Goal: Transaction & Acquisition: Purchase product/service

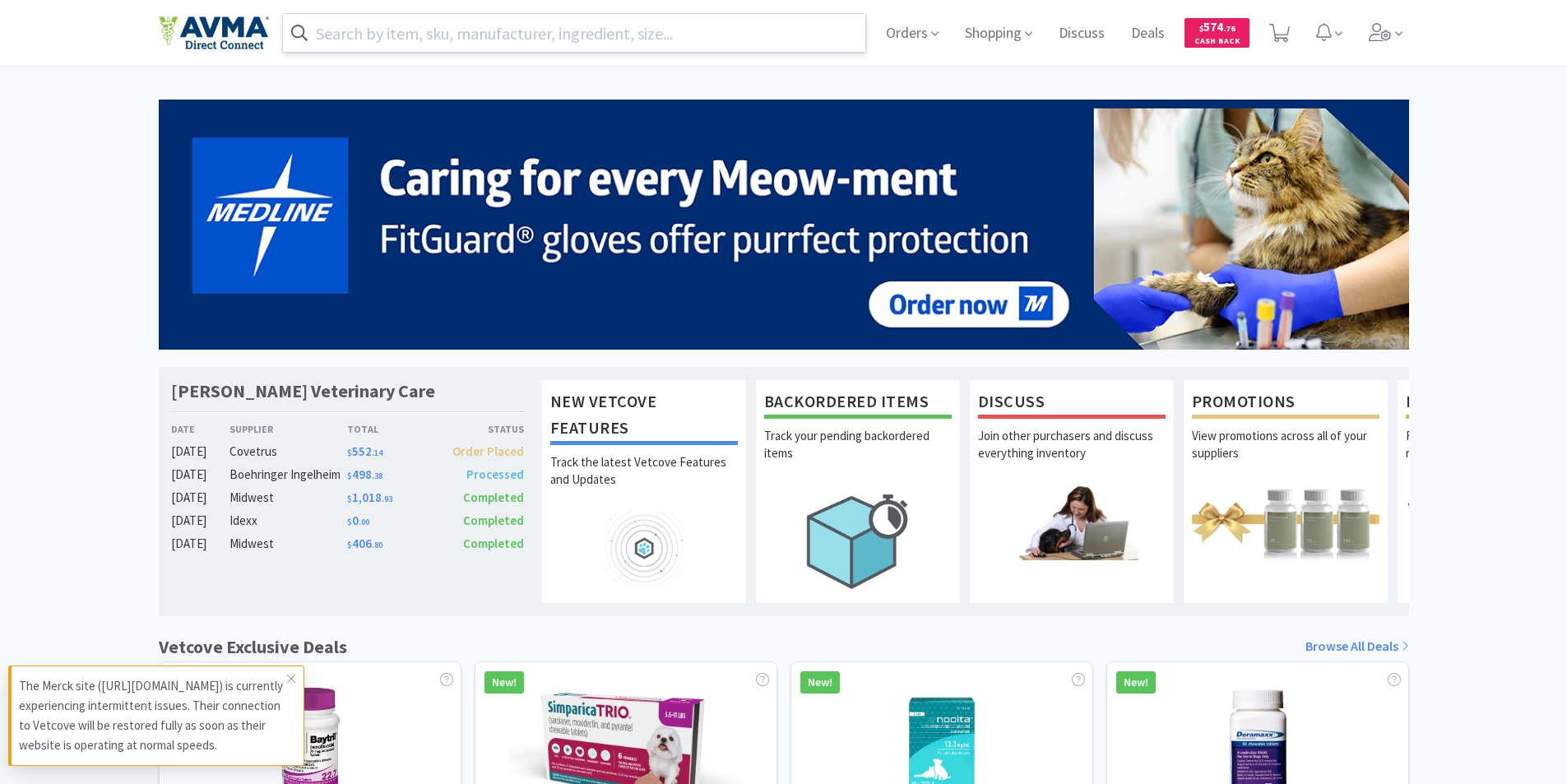
click at [321, 28] on input "text" at bounding box center [575, 33] width 584 height 38
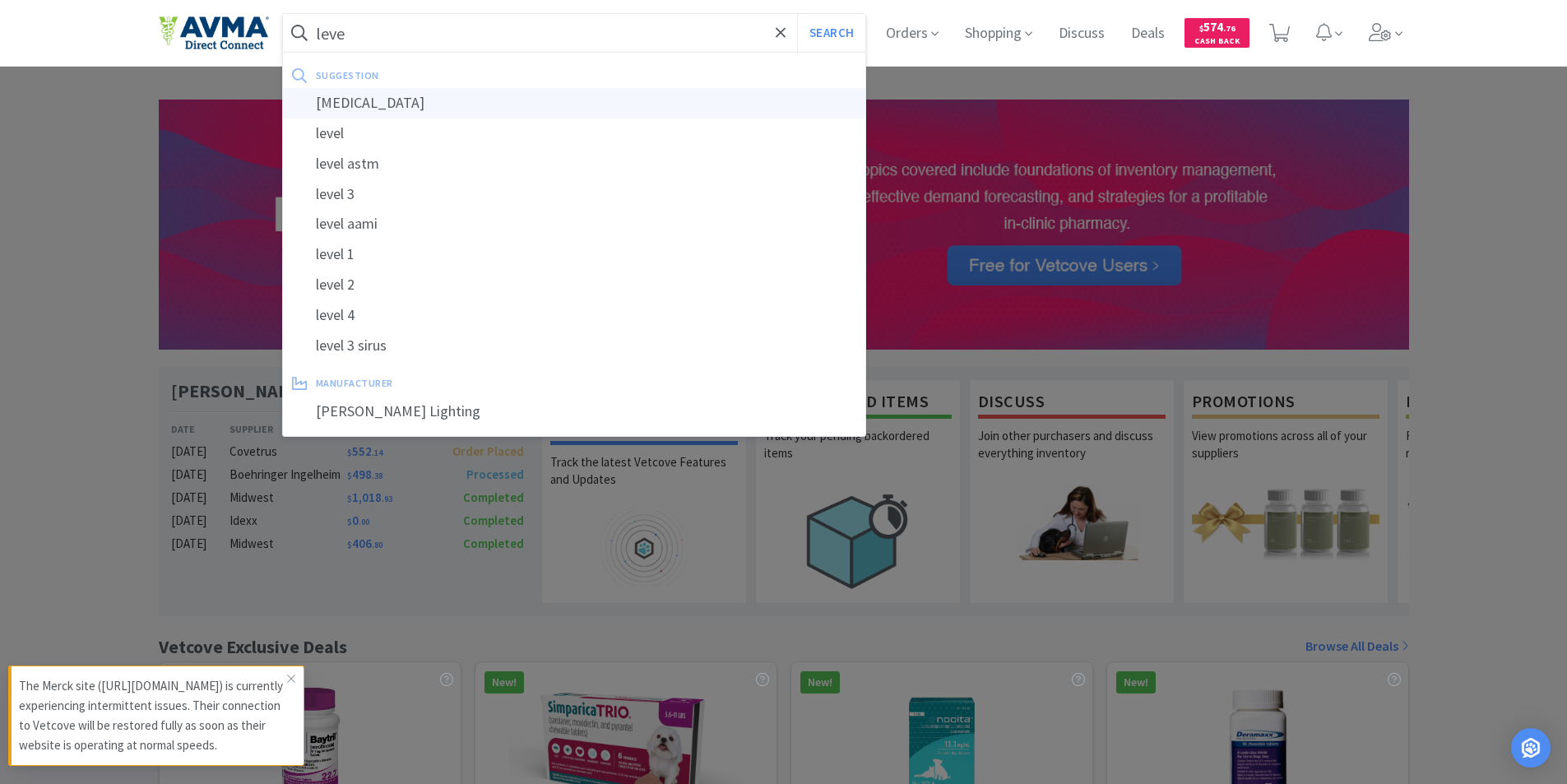
click at [342, 105] on div "[MEDICAL_DATA]" at bounding box center [575, 103] width 584 height 30
type input "[MEDICAL_DATA]"
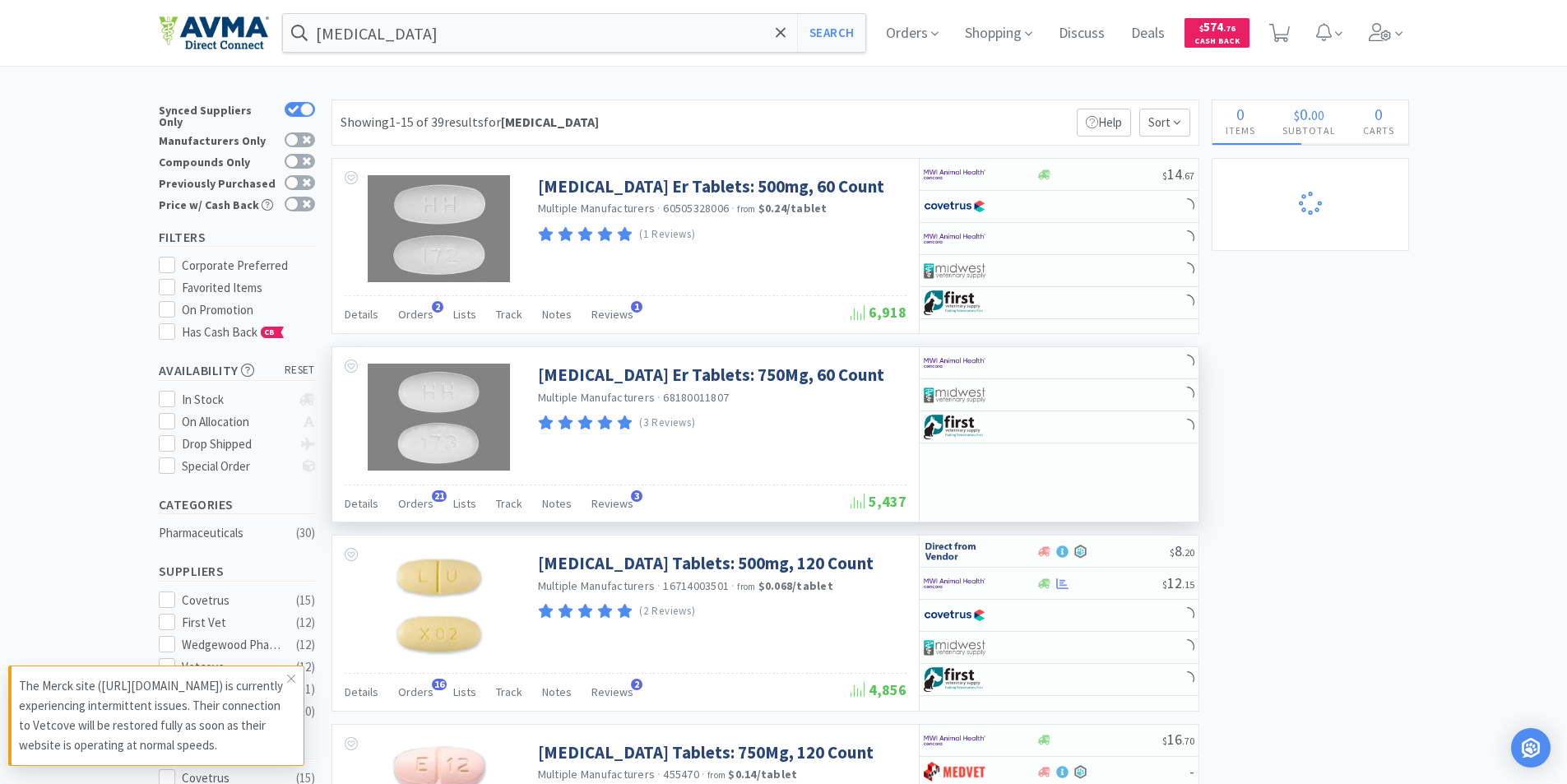
select select "2"
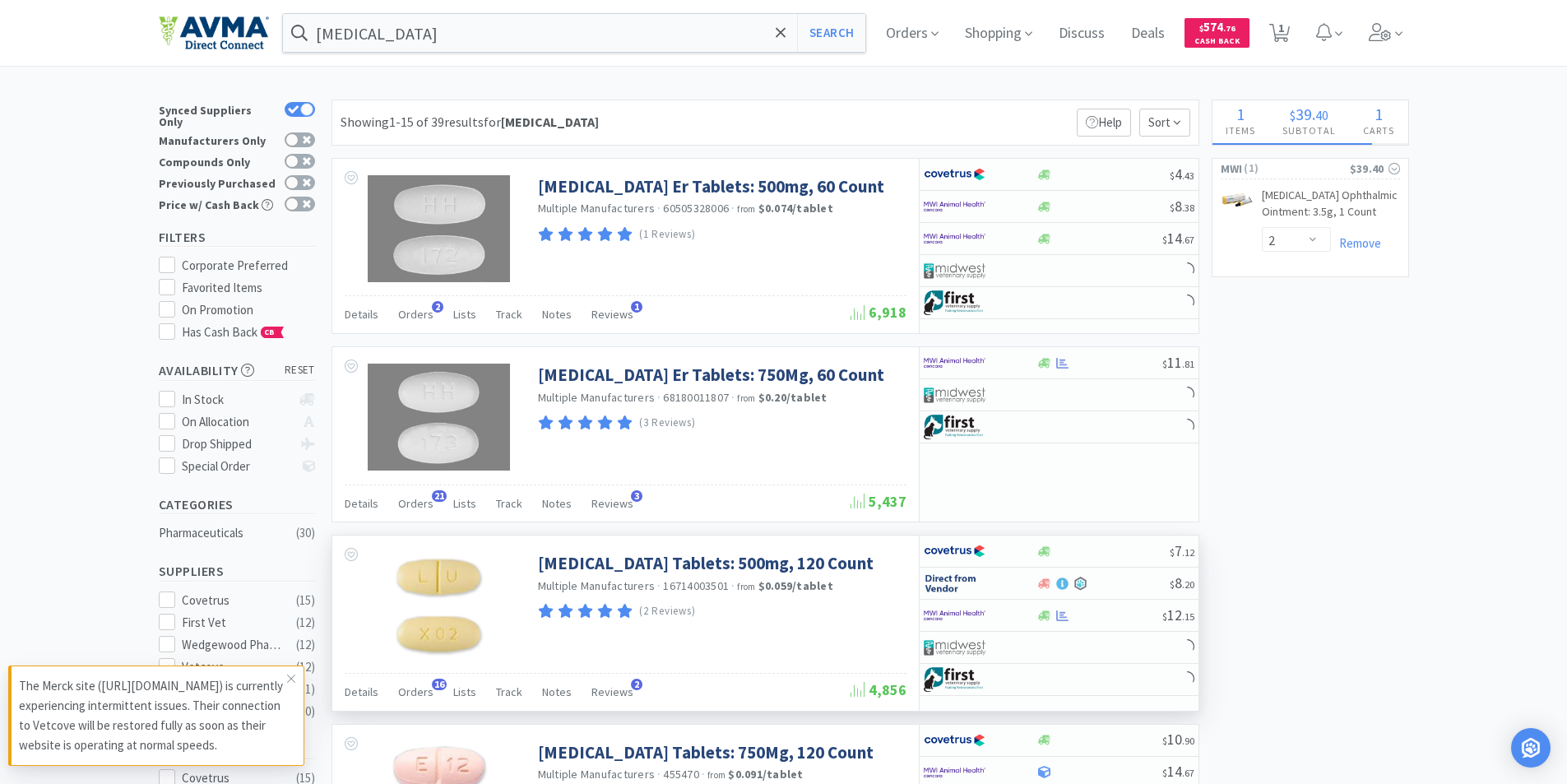
select select "1"
select select "2"
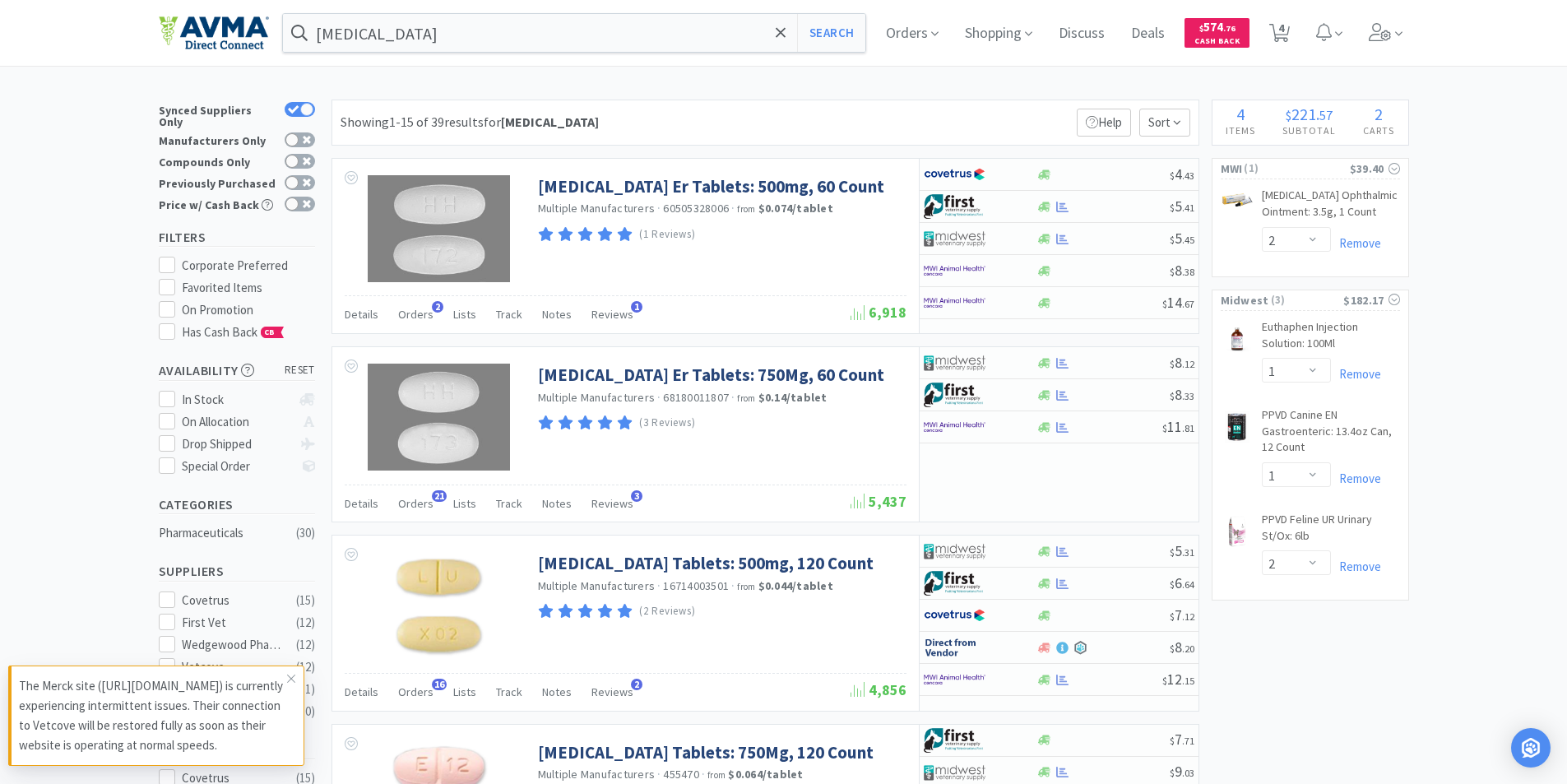
scroll to position [82, 0]
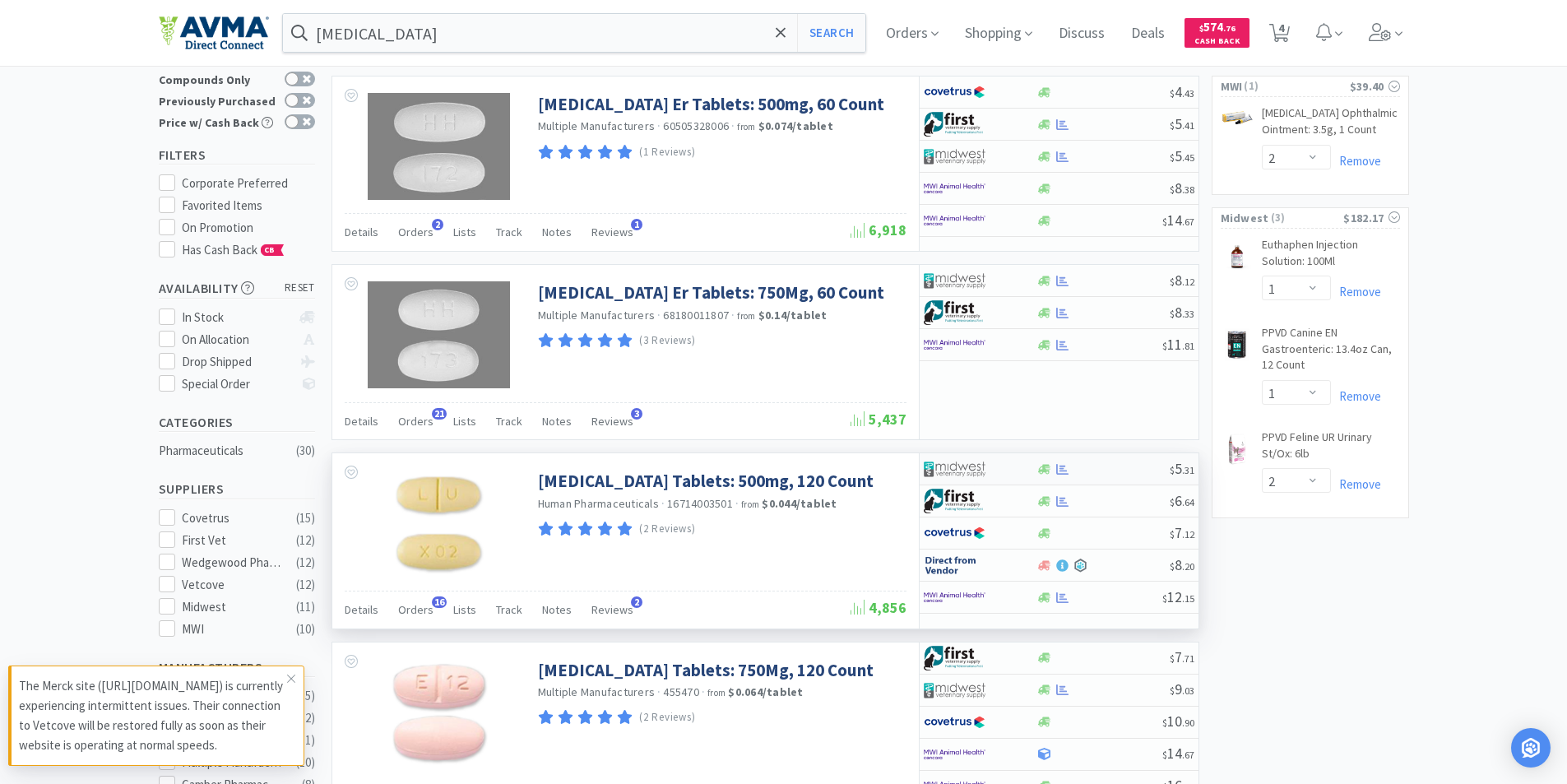
click at [945, 462] on img at bounding box center [955, 469] width 62 height 25
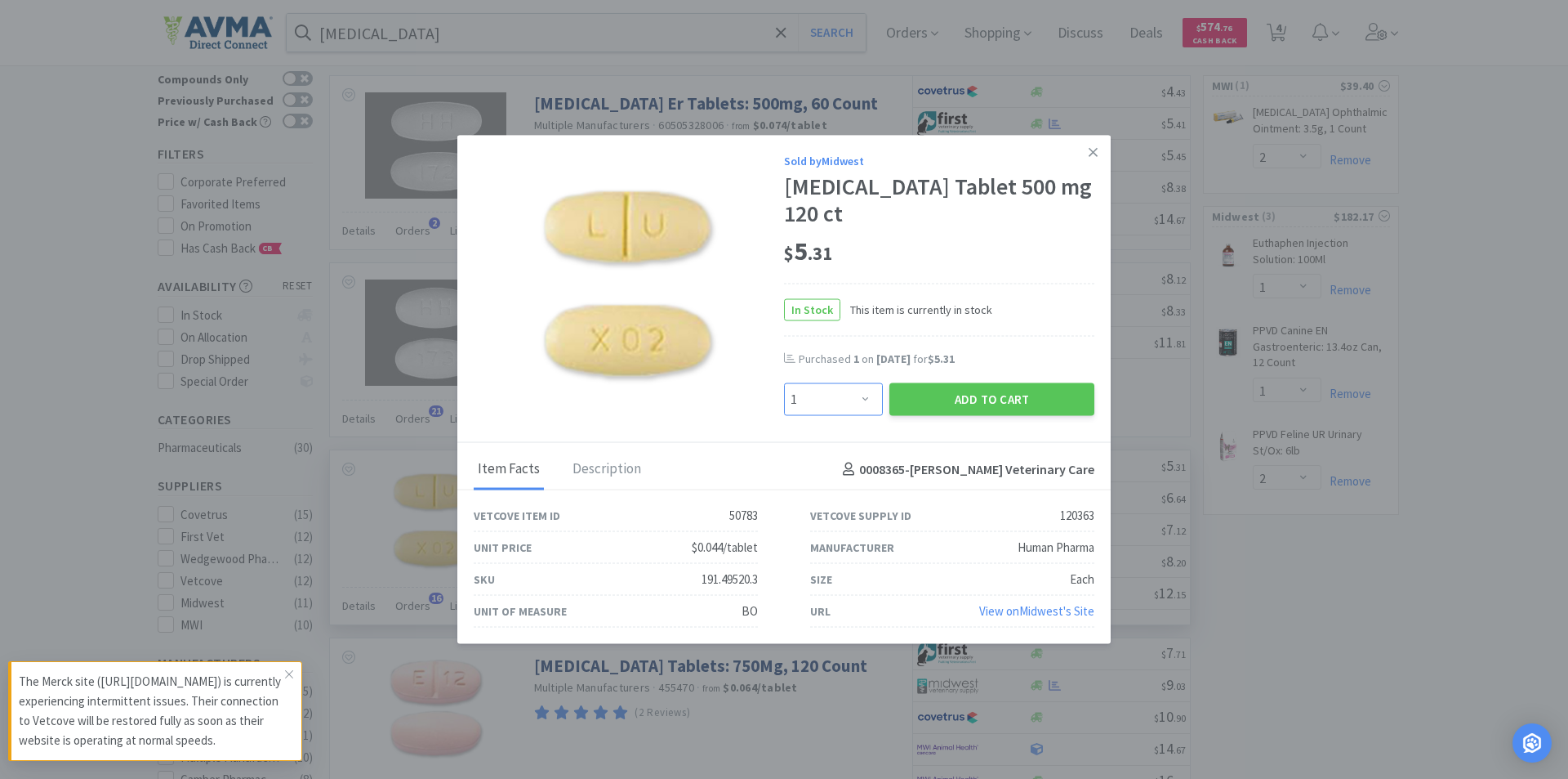
click at [864, 401] on select "Enter Quantity 1 2 3 4 5 6 7 8 9 10 11 12 13 14 15 16 17 18 19 20 Enter Quantity" at bounding box center [833, 399] width 99 height 33
select select "2"
click at [784, 383] on select "Enter Quantity 1 2 3 4 5 6 7 8 9 10 11 12 13 14 15 16 17 18 19 20 Enter Quantity" at bounding box center [833, 399] width 99 height 33
click at [968, 396] on button "Add to Cart" at bounding box center [991, 399] width 205 height 33
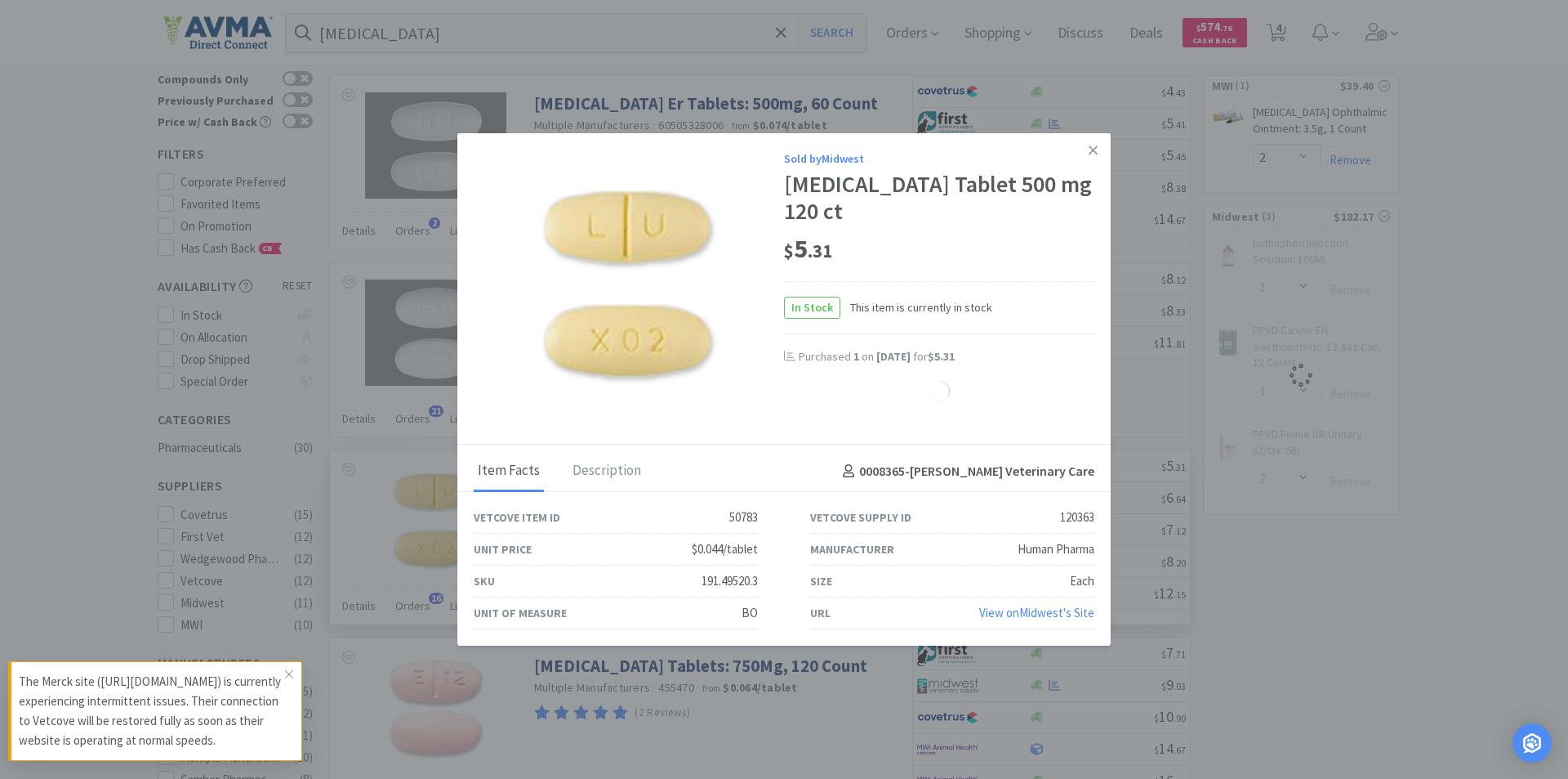
select select "2"
select select "1"
select select "2"
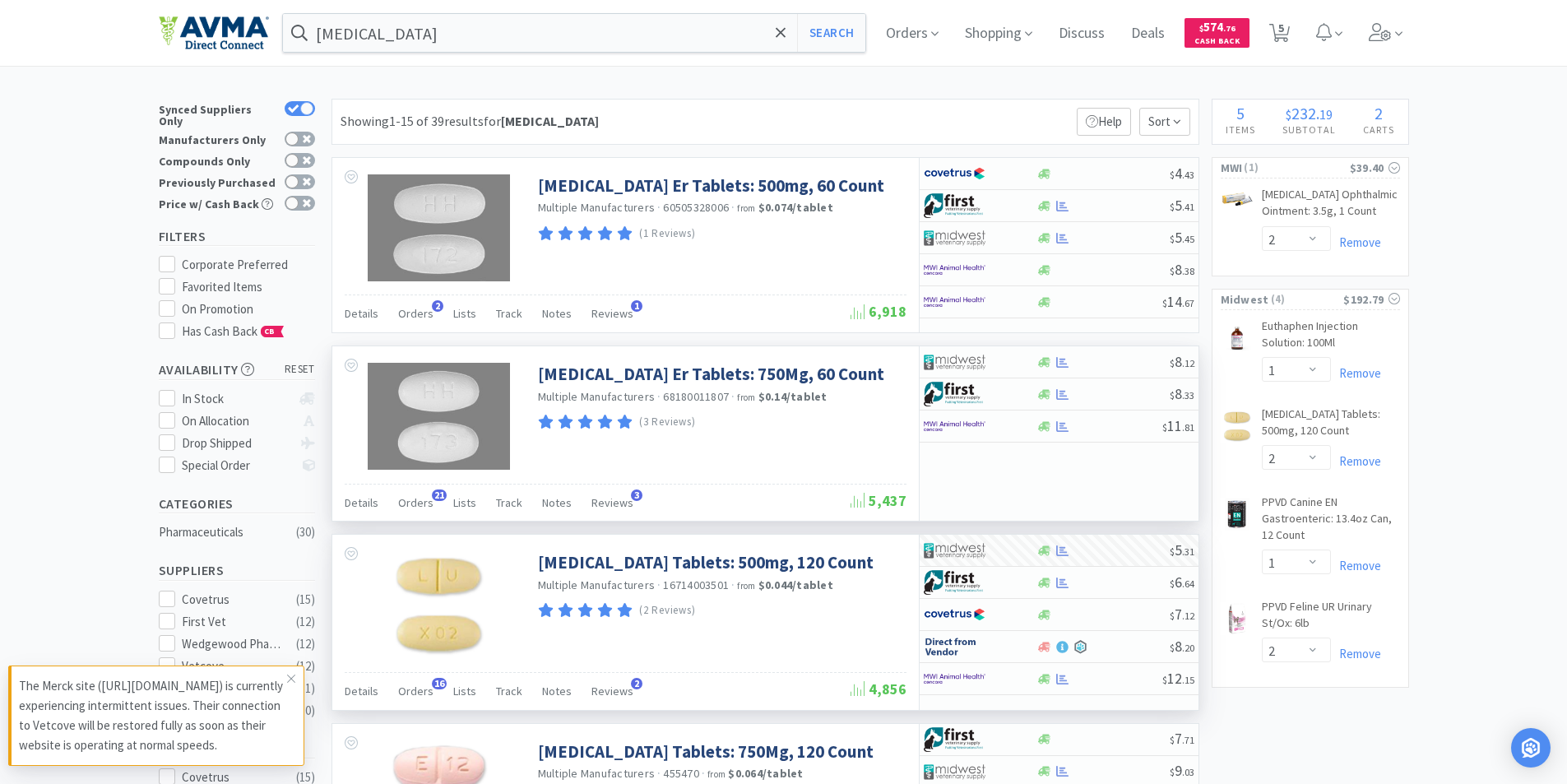
scroll to position [0, 0]
click at [913, 33] on span "Orders" at bounding box center [912, 32] width 65 height 65
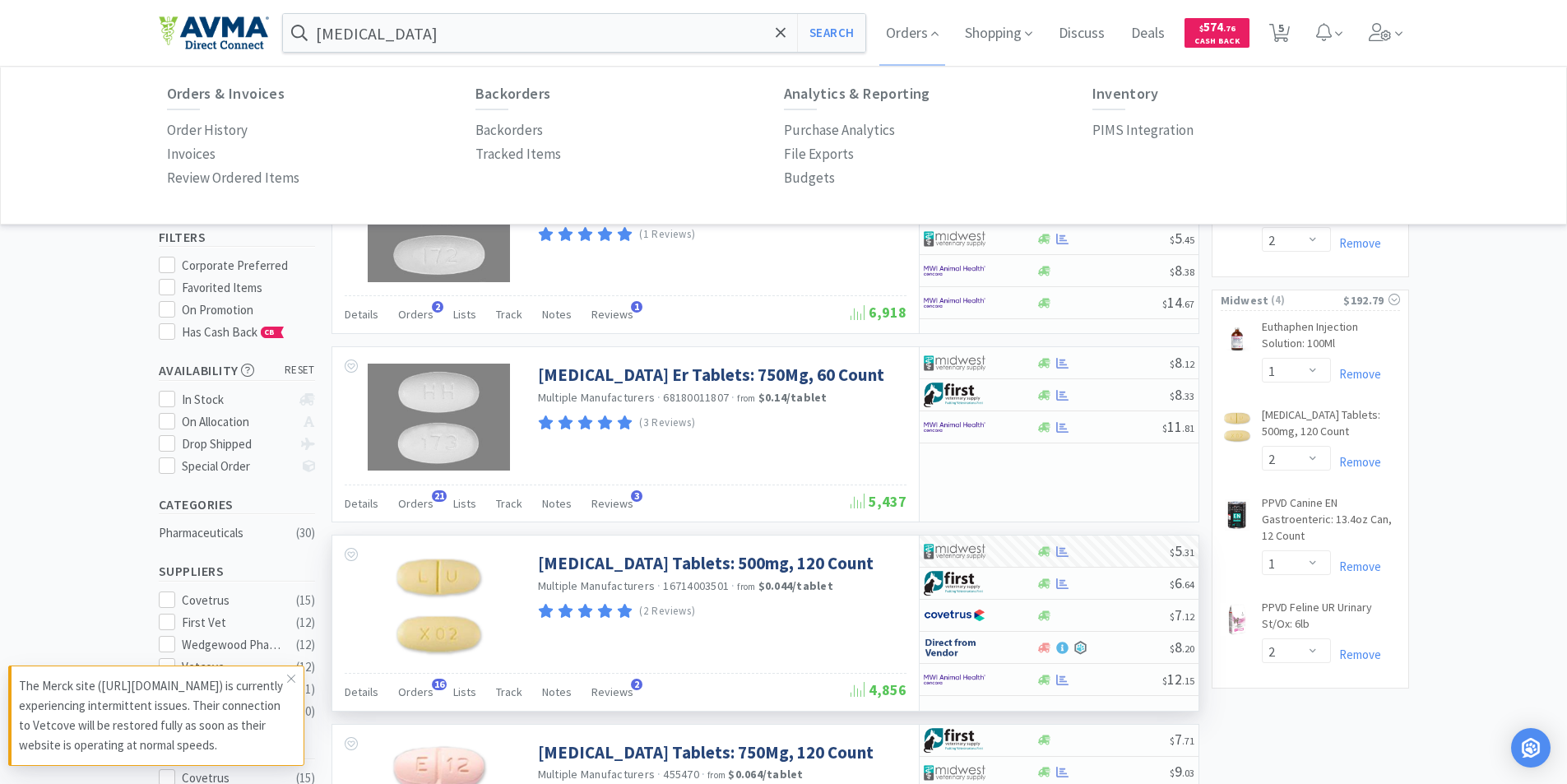
drag, startPoint x: 204, startPoint y: 127, endPoint x: 221, endPoint y: 153, distance: 31.1
click at [205, 128] on p "Order History" at bounding box center [207, 130] width 81 height 22
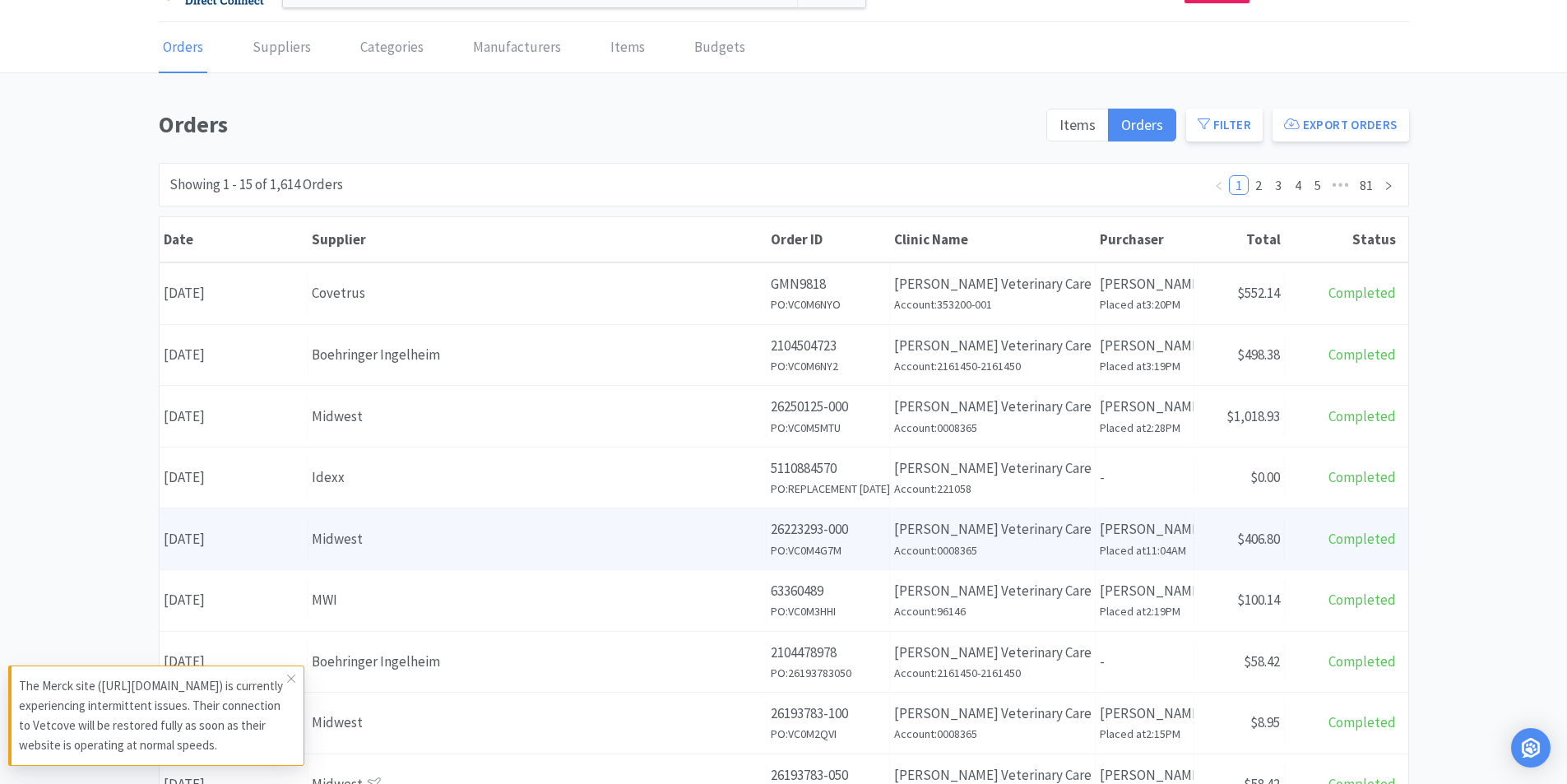
scroll to position [82, 0]
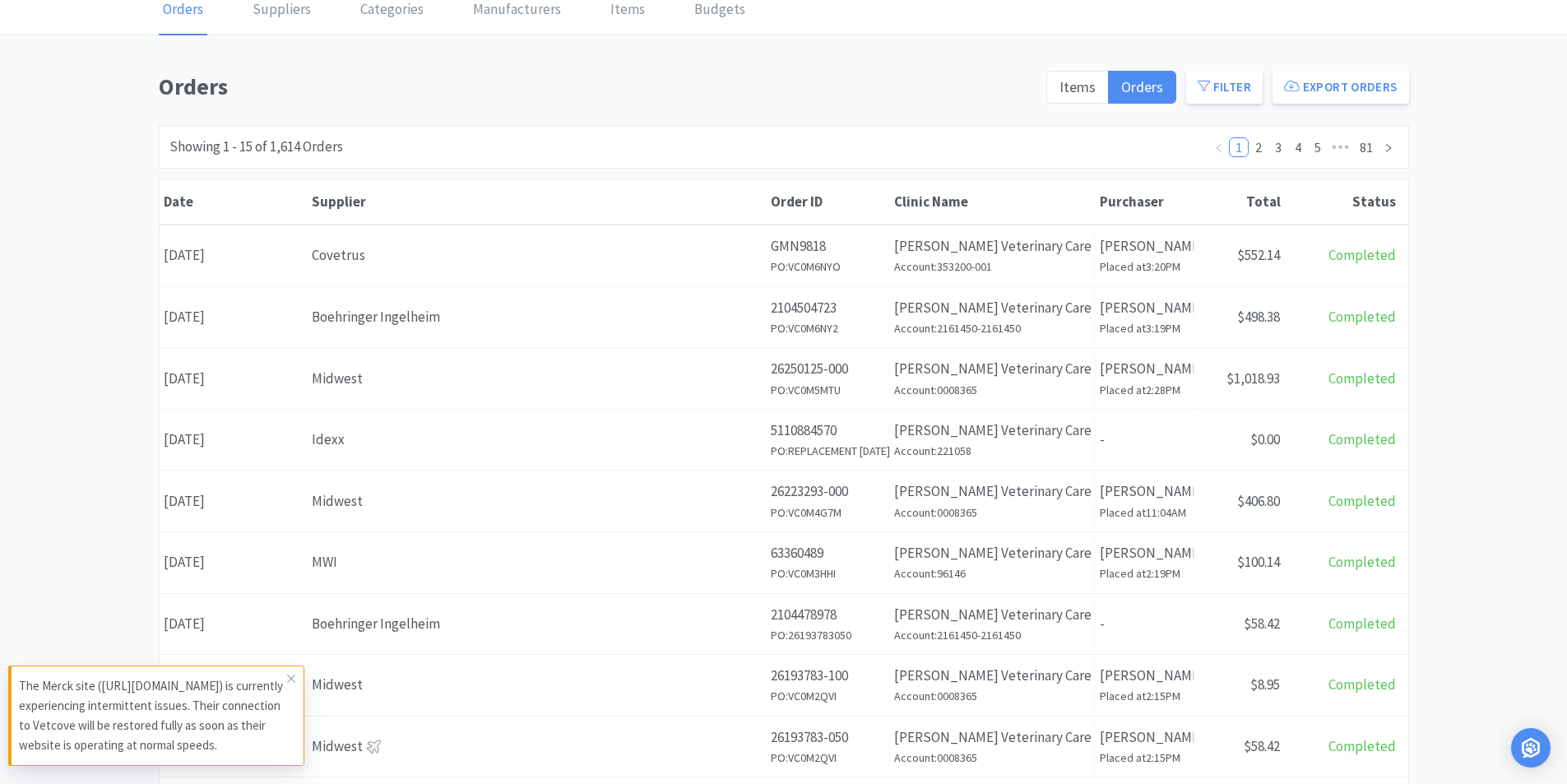
click at [207, 315] on div "Date [DATE]" at bounding box center [233, 316] width 148 height 42
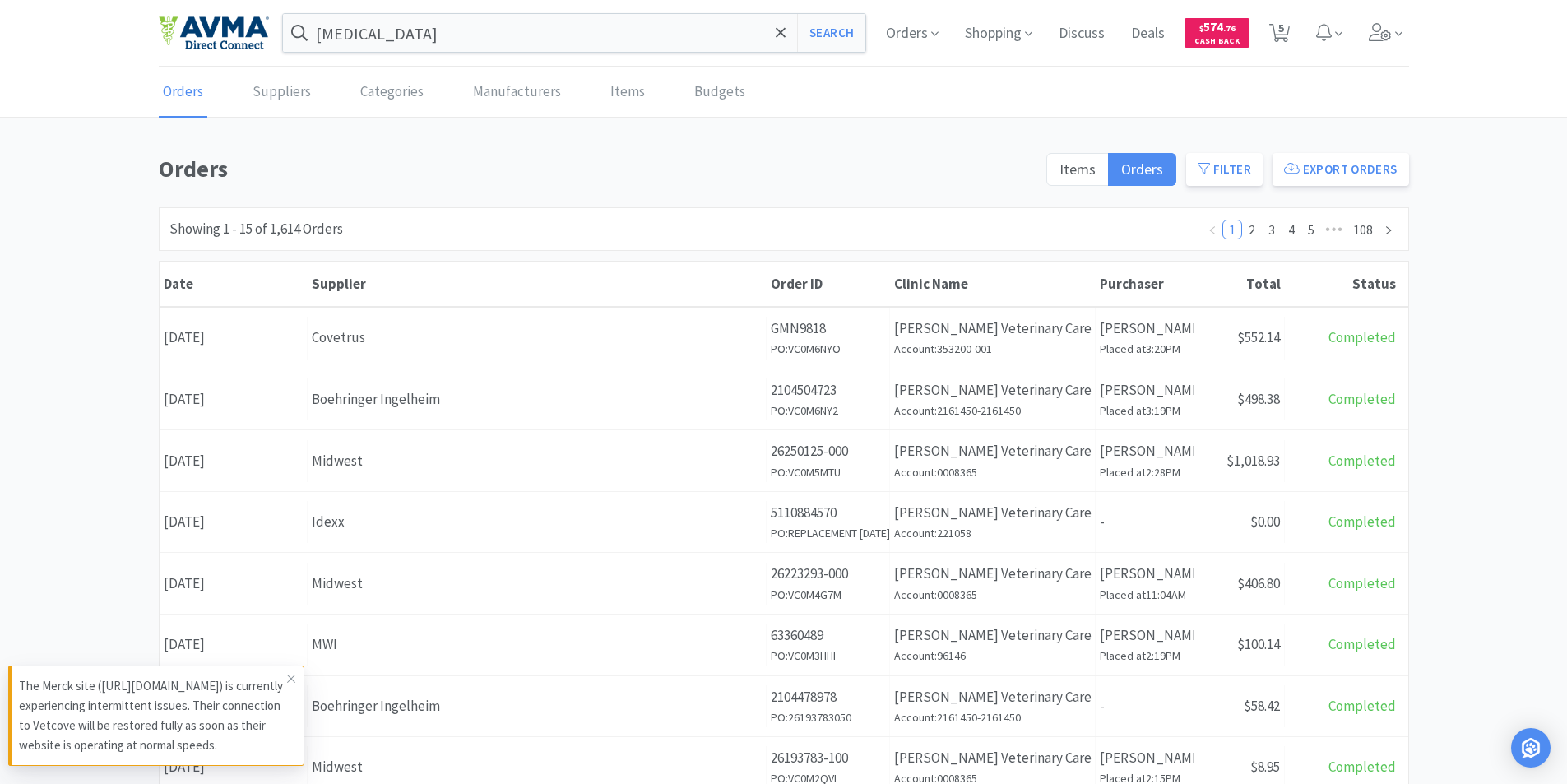
scroll to position [82, 0]
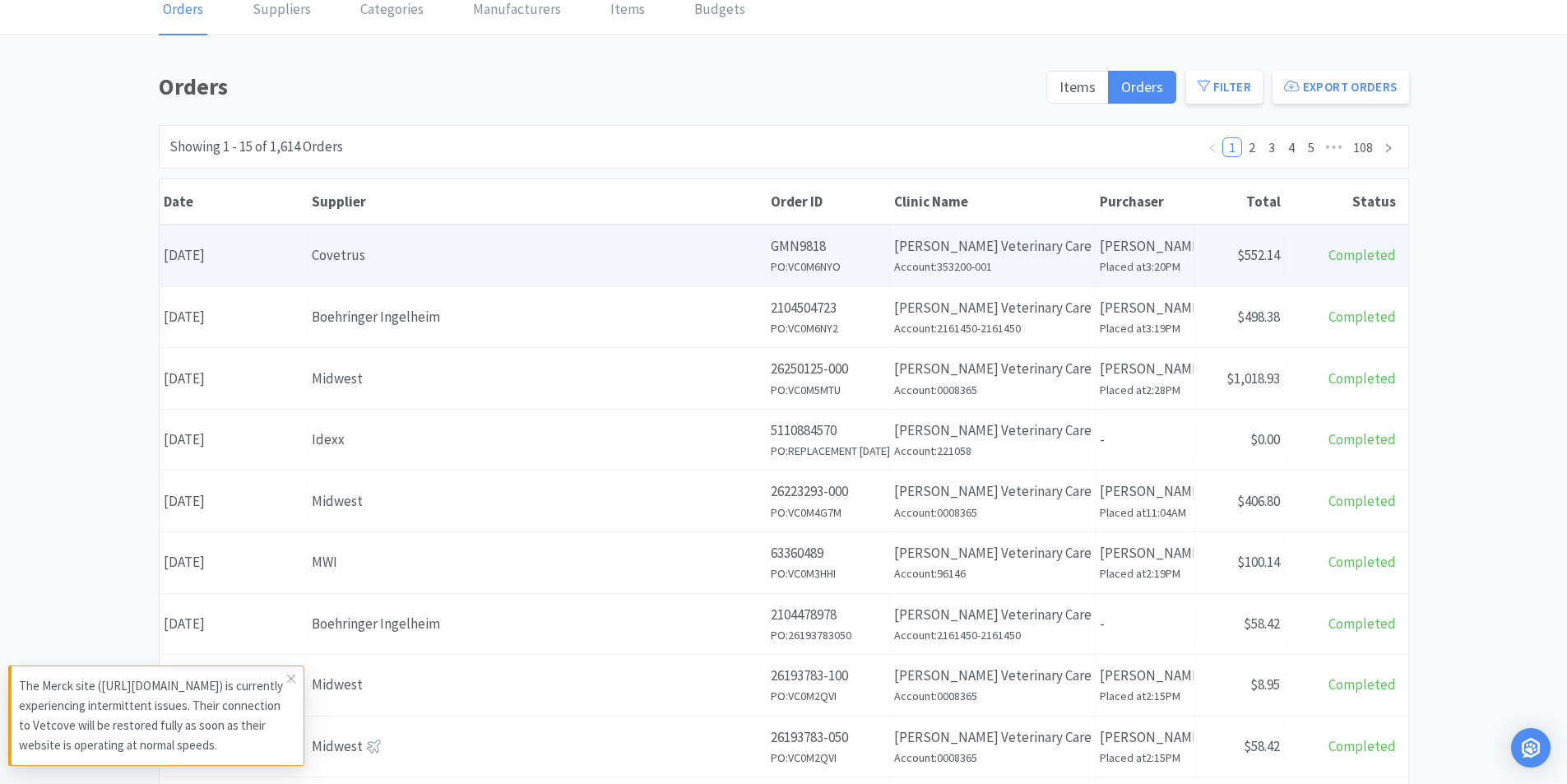
click at [228, 251] on div "Date [DATE]" at bounding box center [233, 255] width 148 height 42
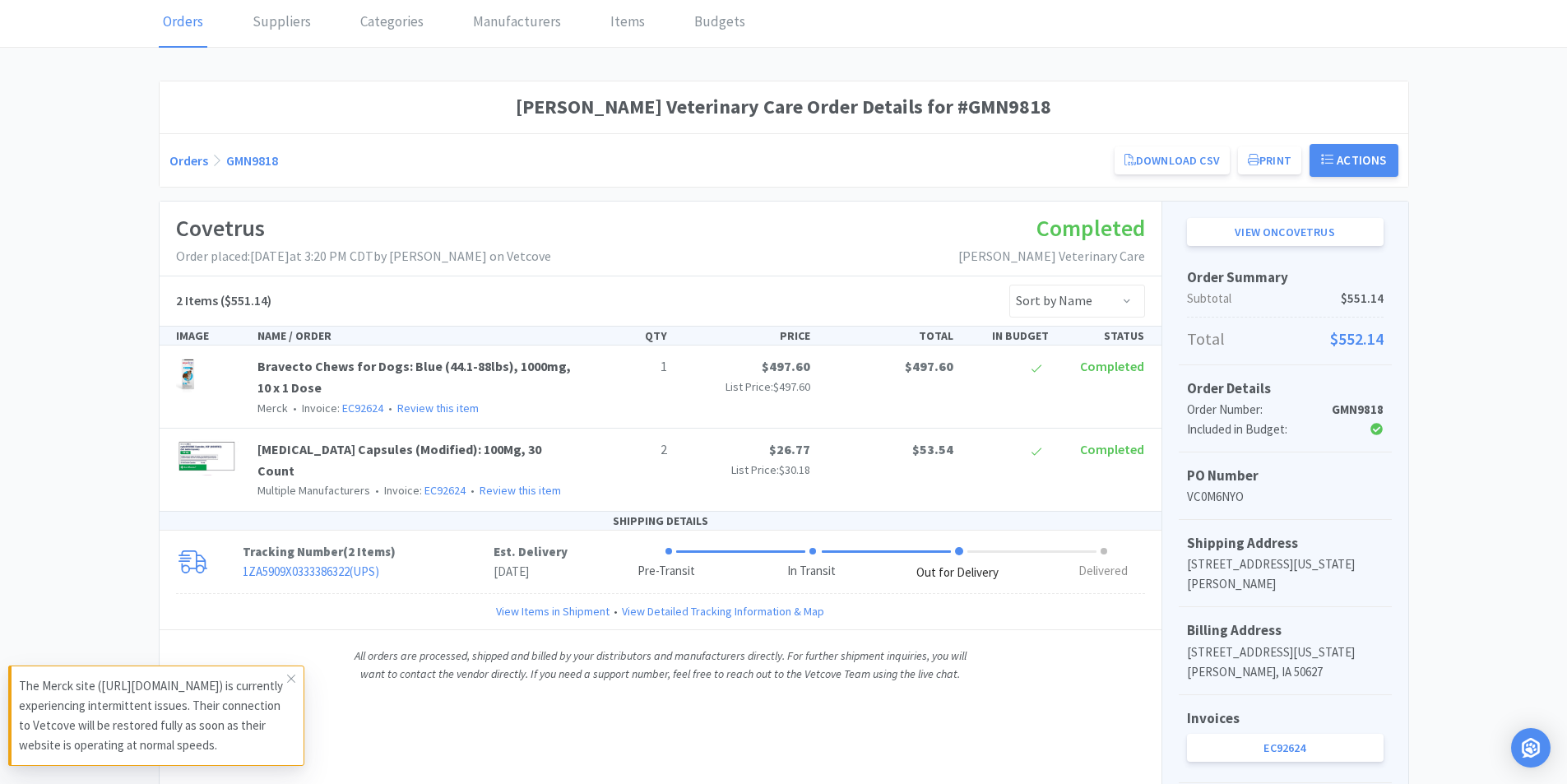
scroll to position [165, 0]
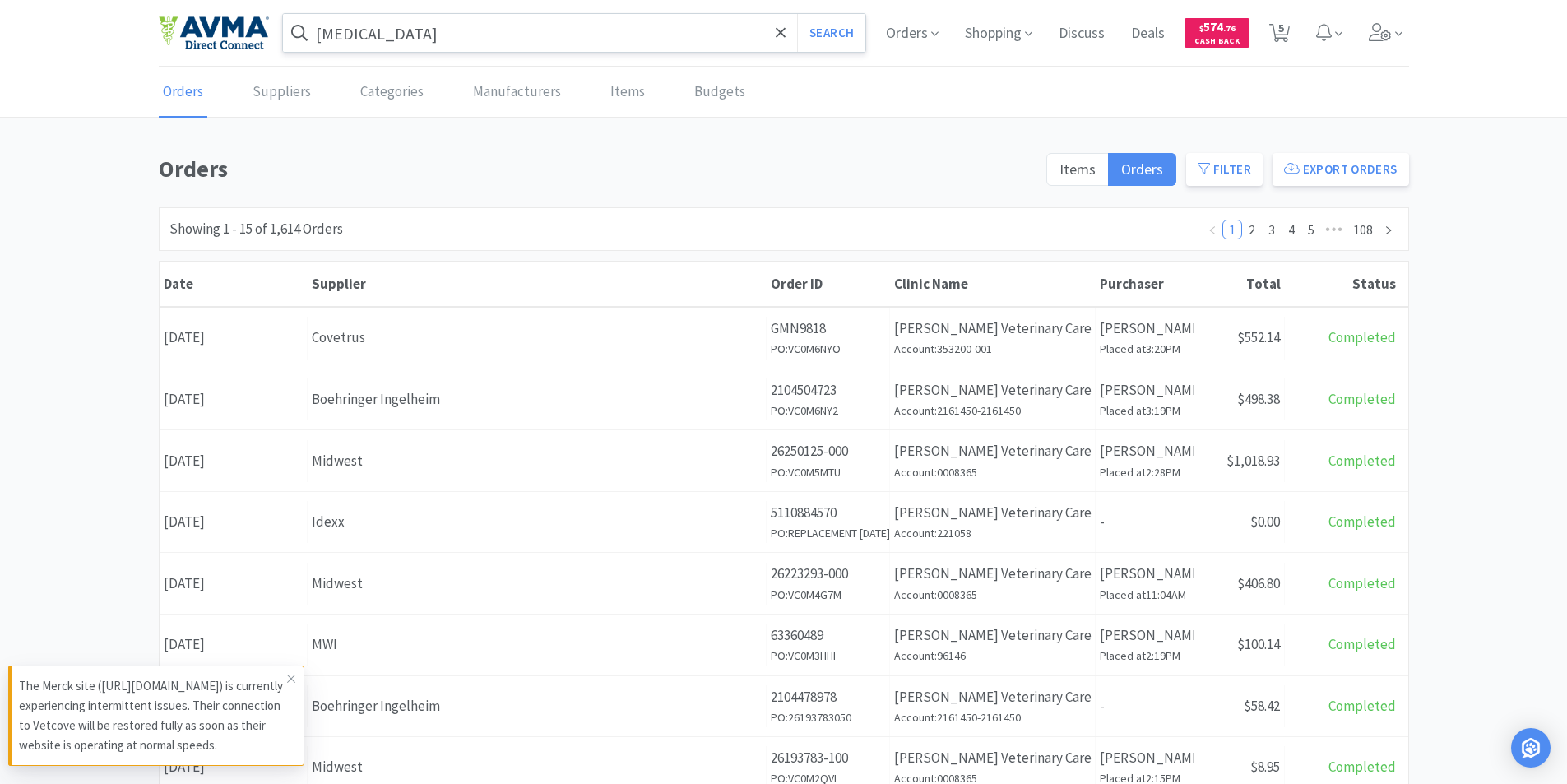
click at [449, 25] on input "[MEDICAL_DATA]" at bounding box center [575, 33] width 584 height 38
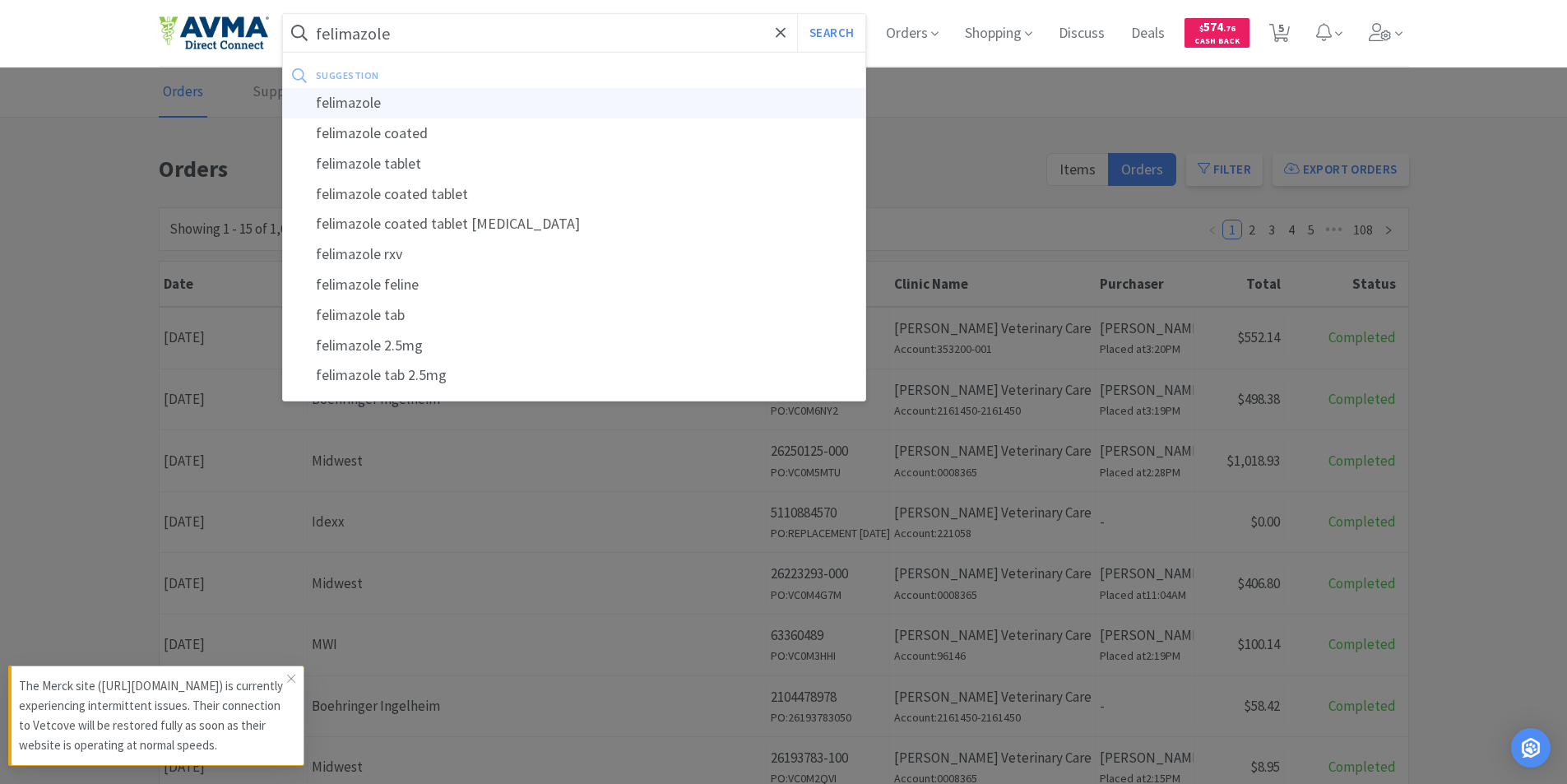
type input "felimazole"
click at [355, 98] on div "felimazole" at bounding box center [575, 103] width 584 height 30
select select "2"
select select "1"
select select "2"
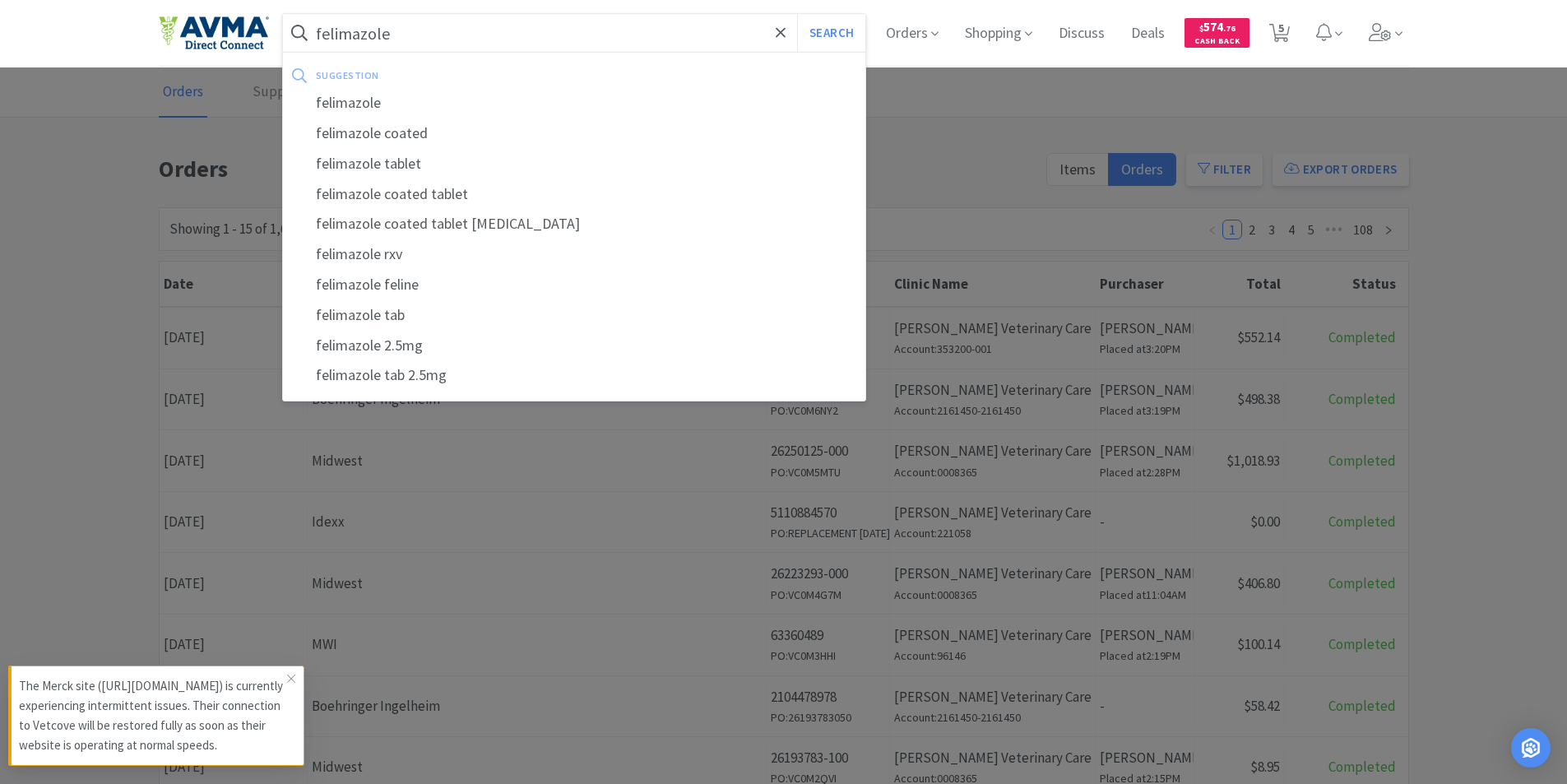
select select "1"
select select "2"
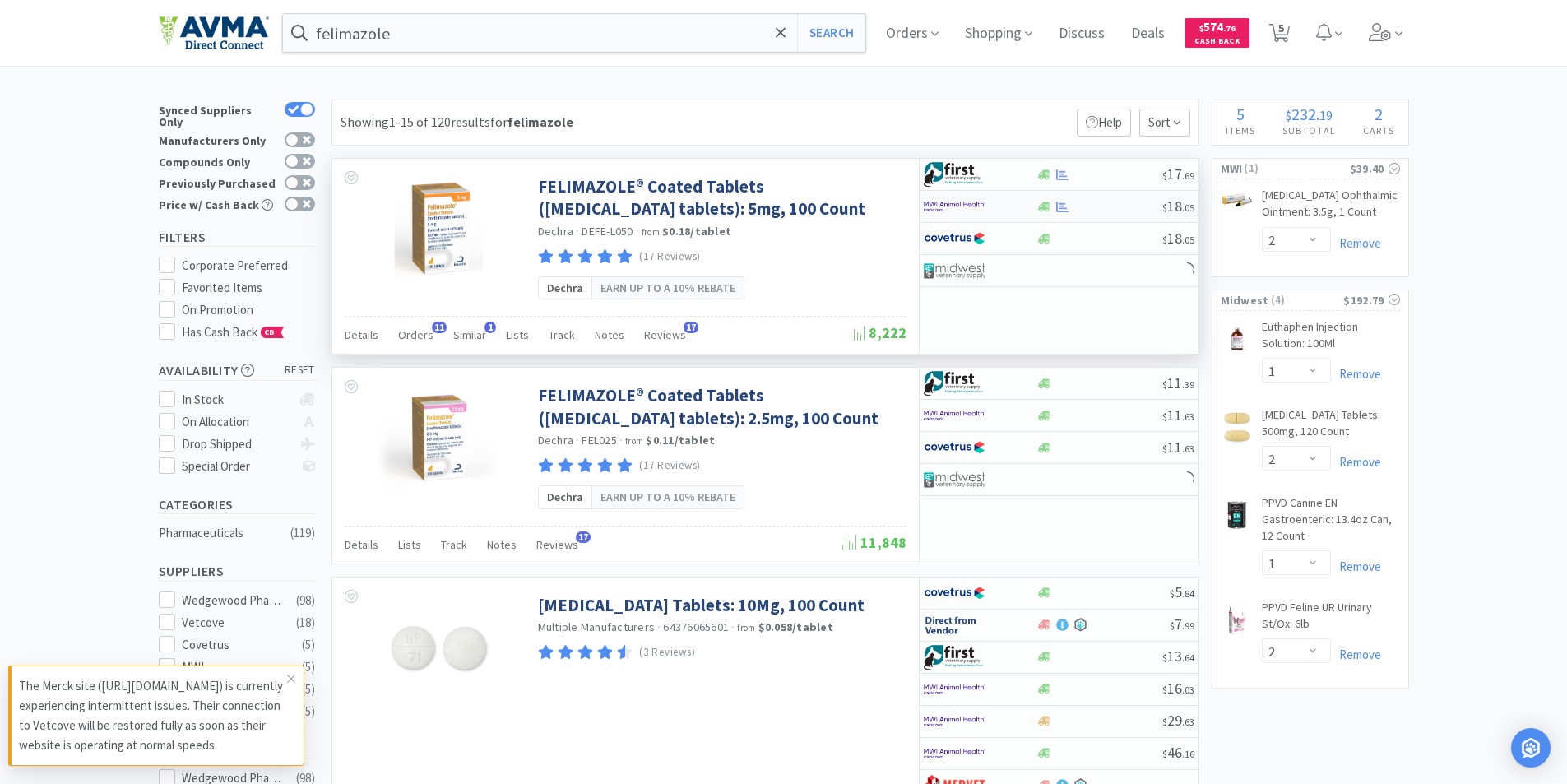
click at [948, 204] on img at bounding box center [955, 207] width 62 height 25
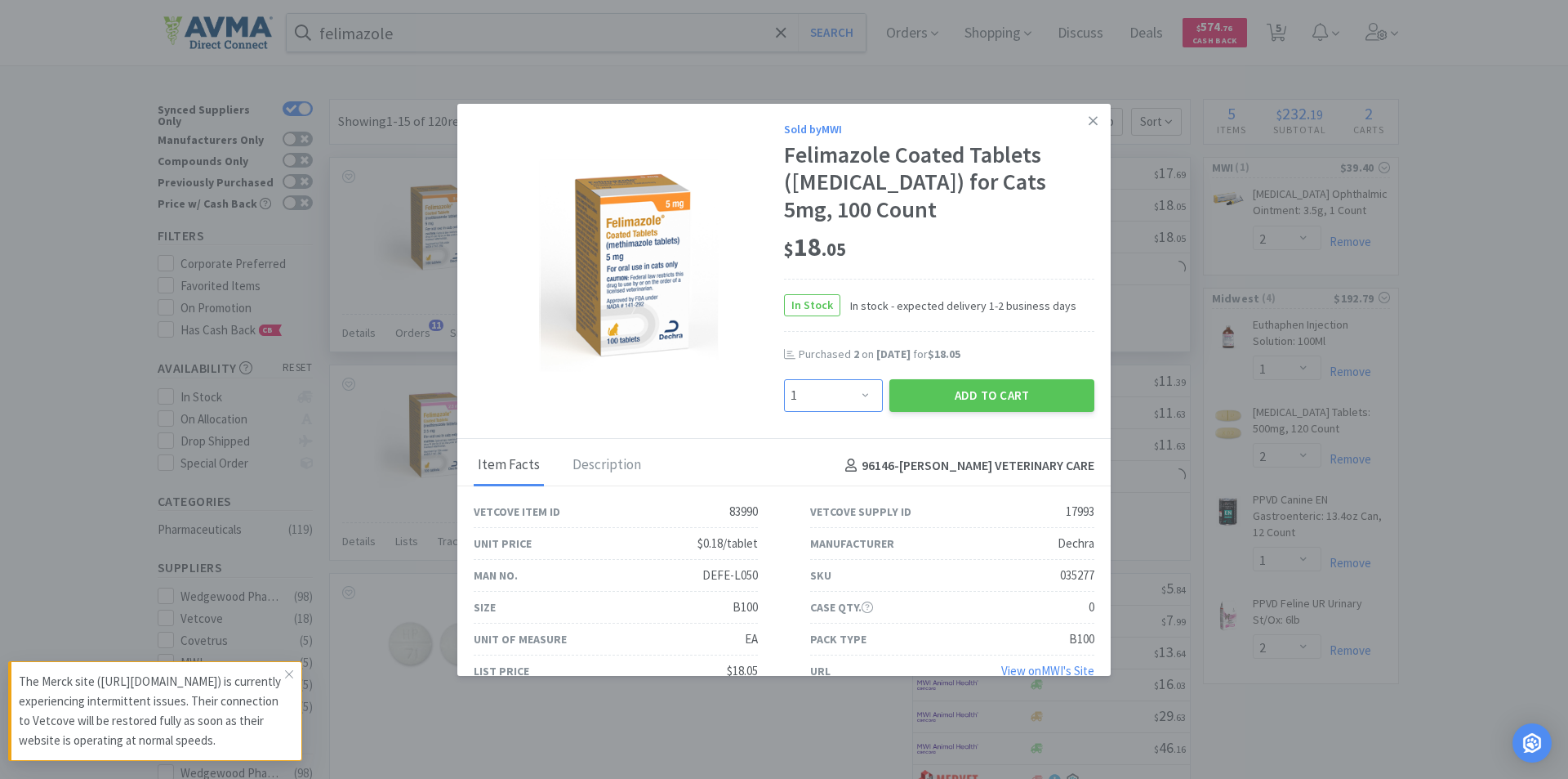
click at [859, 393] on select "Enter Quantity 1 2 3 4 5 6 7 8 9 10 11 12 13 14 15 16 17 18 19 20 Enter Quantity" at bounding box center [833, 395] width 99 height 33
select select "2"
click at [784, 379] on select "Enter Quantity 1 2 3 4 5 6 7 8 9 10 11 12 13 14 15 16 17 18 19 20 Enter Quantity" at bounding box center [833, 395] width 99 height 33
click at [948, 395] on button "Add to Cart" at bounding box center [991, 395] width 205 height 33
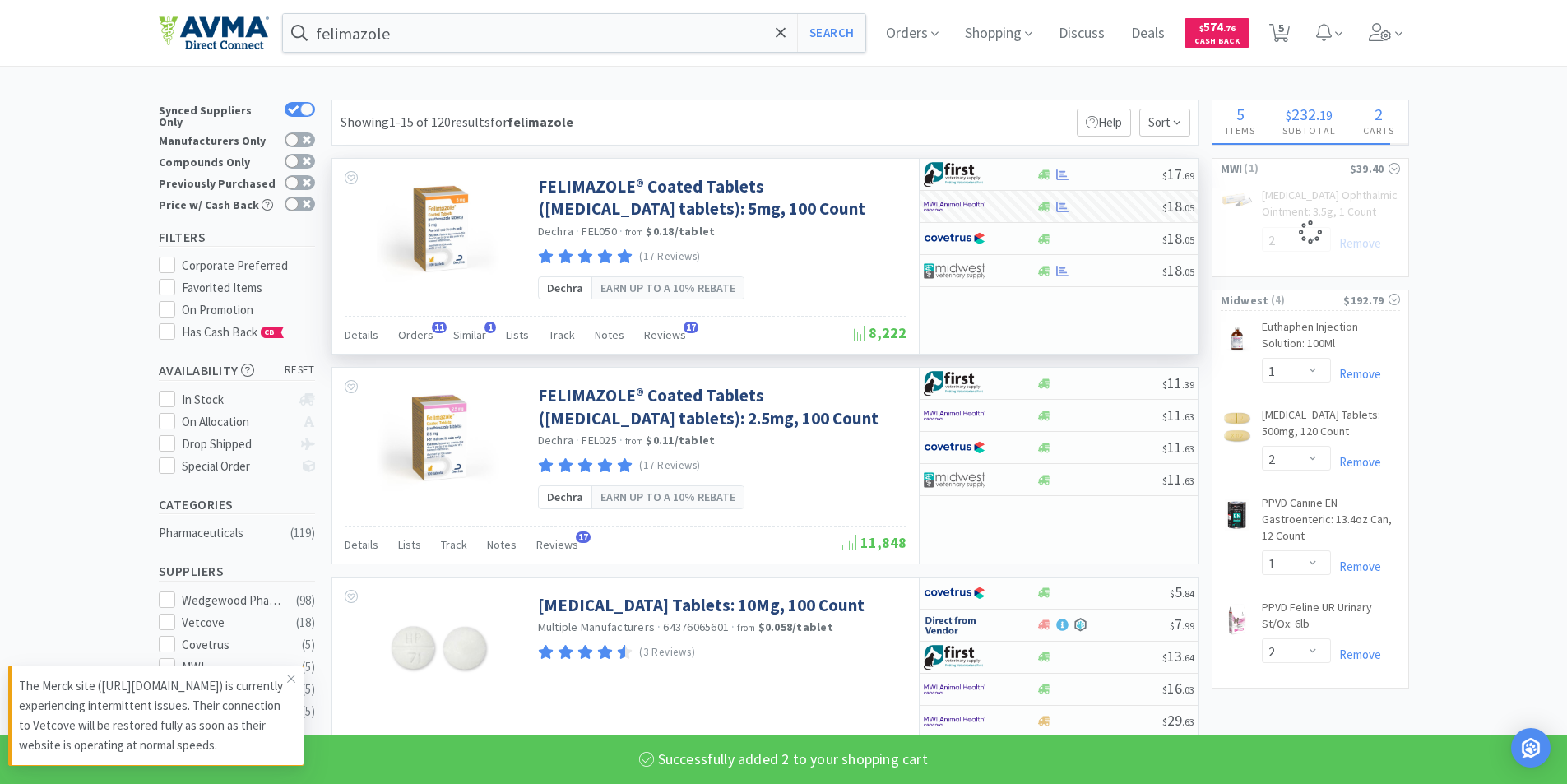
select select "2"
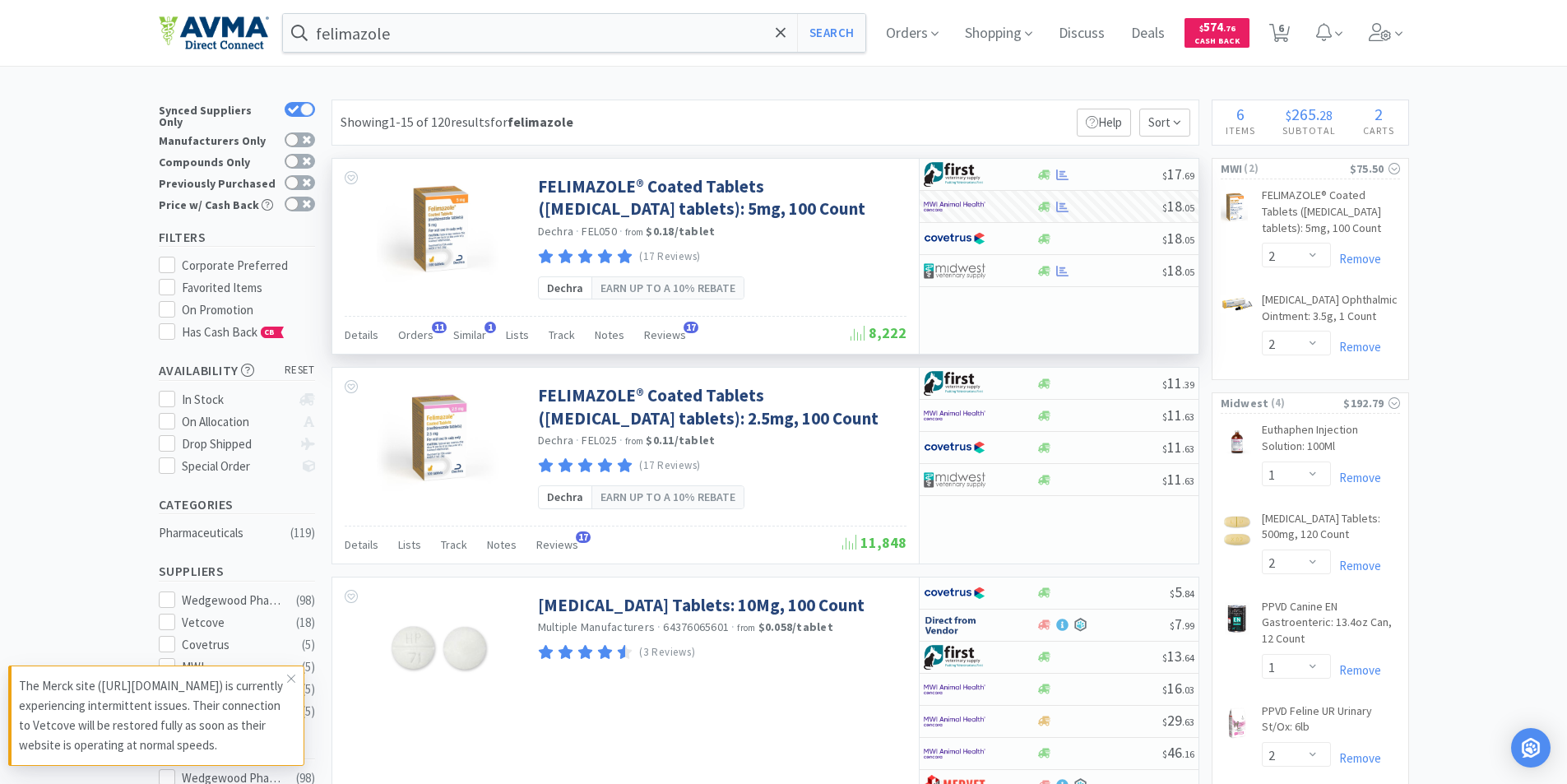
click at [420, 37] on input "felimazole" at bounding box center [575, 33] width 584 height 38
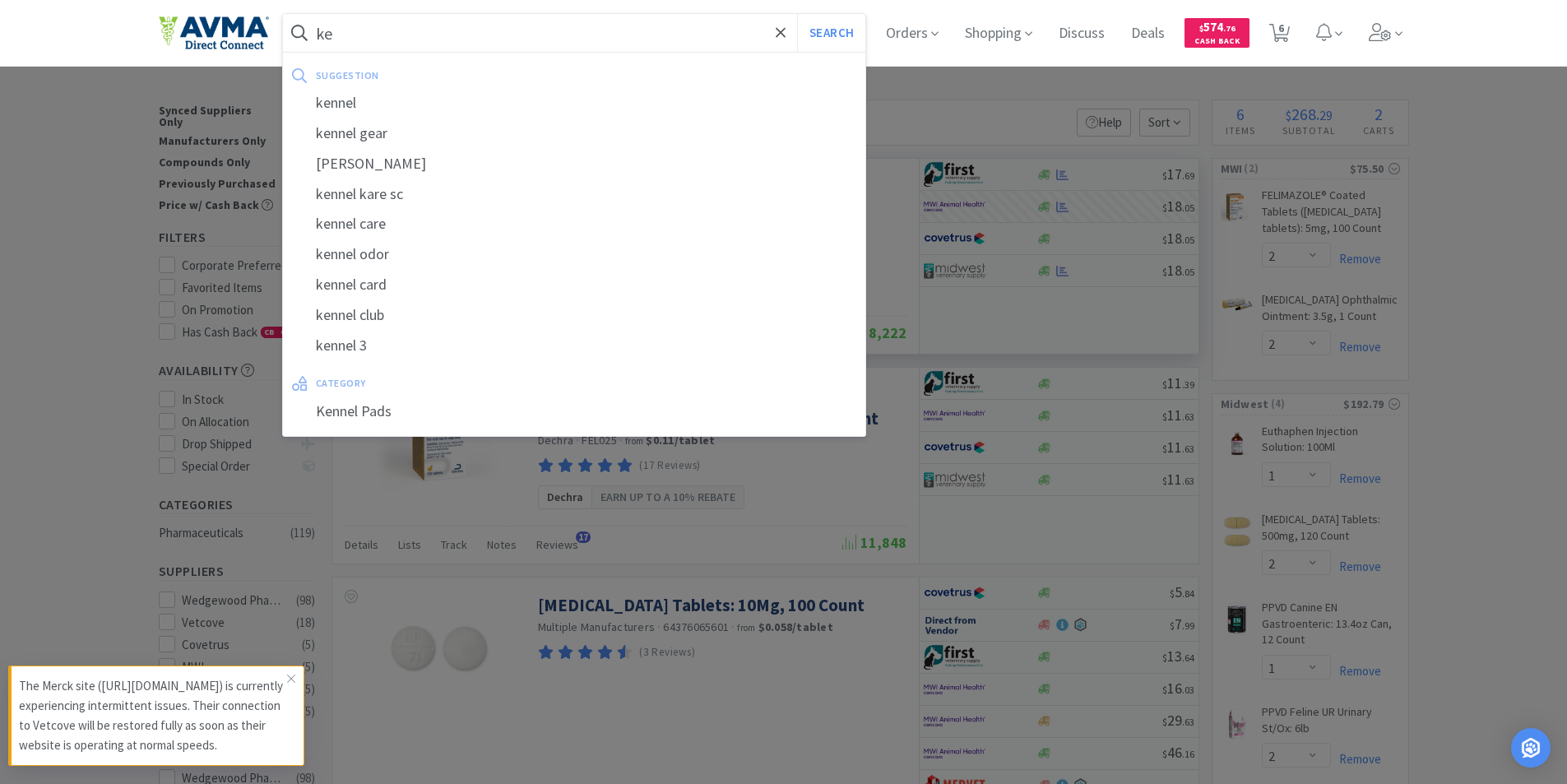
type input "k"
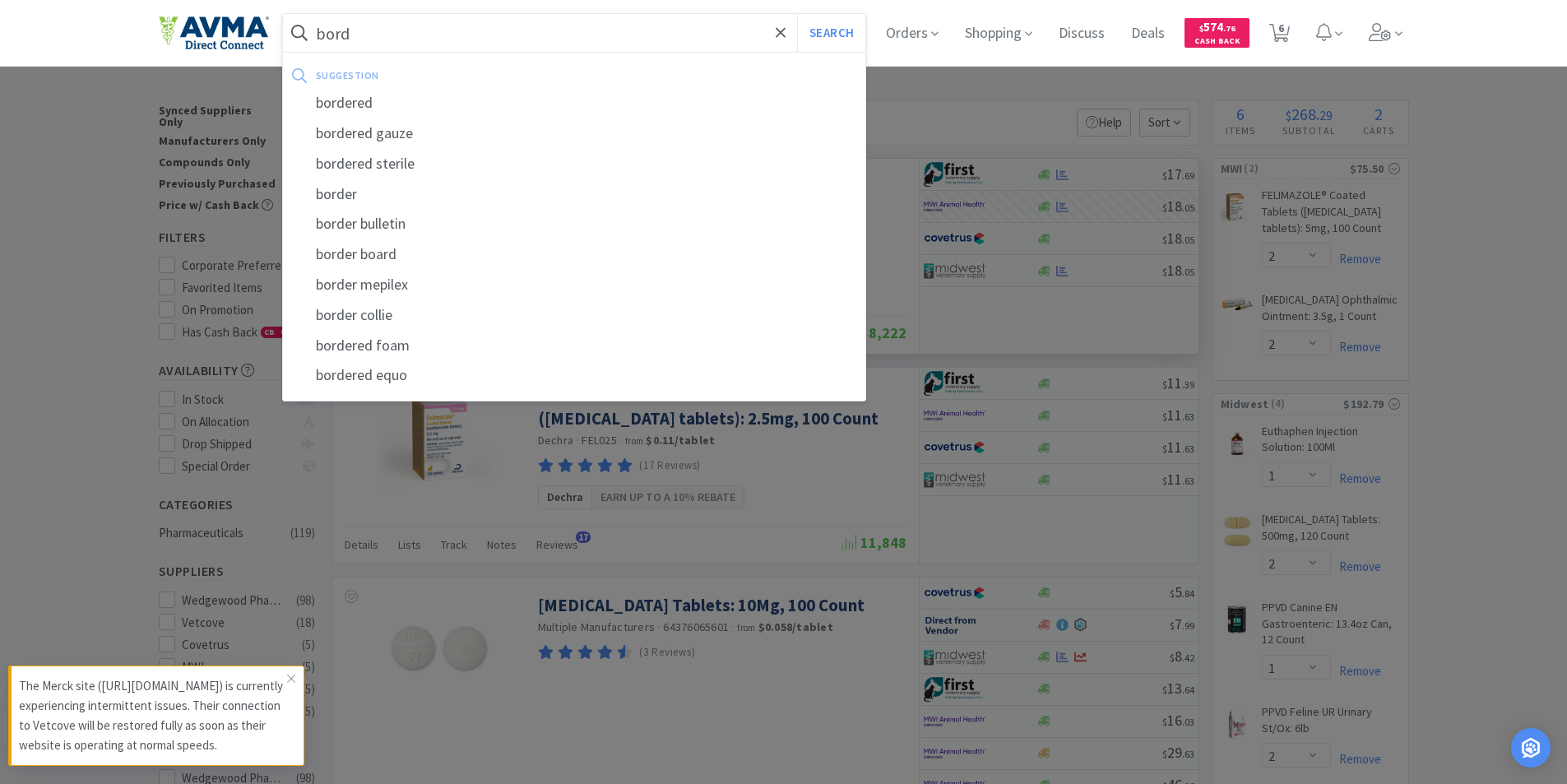
type input "bord"
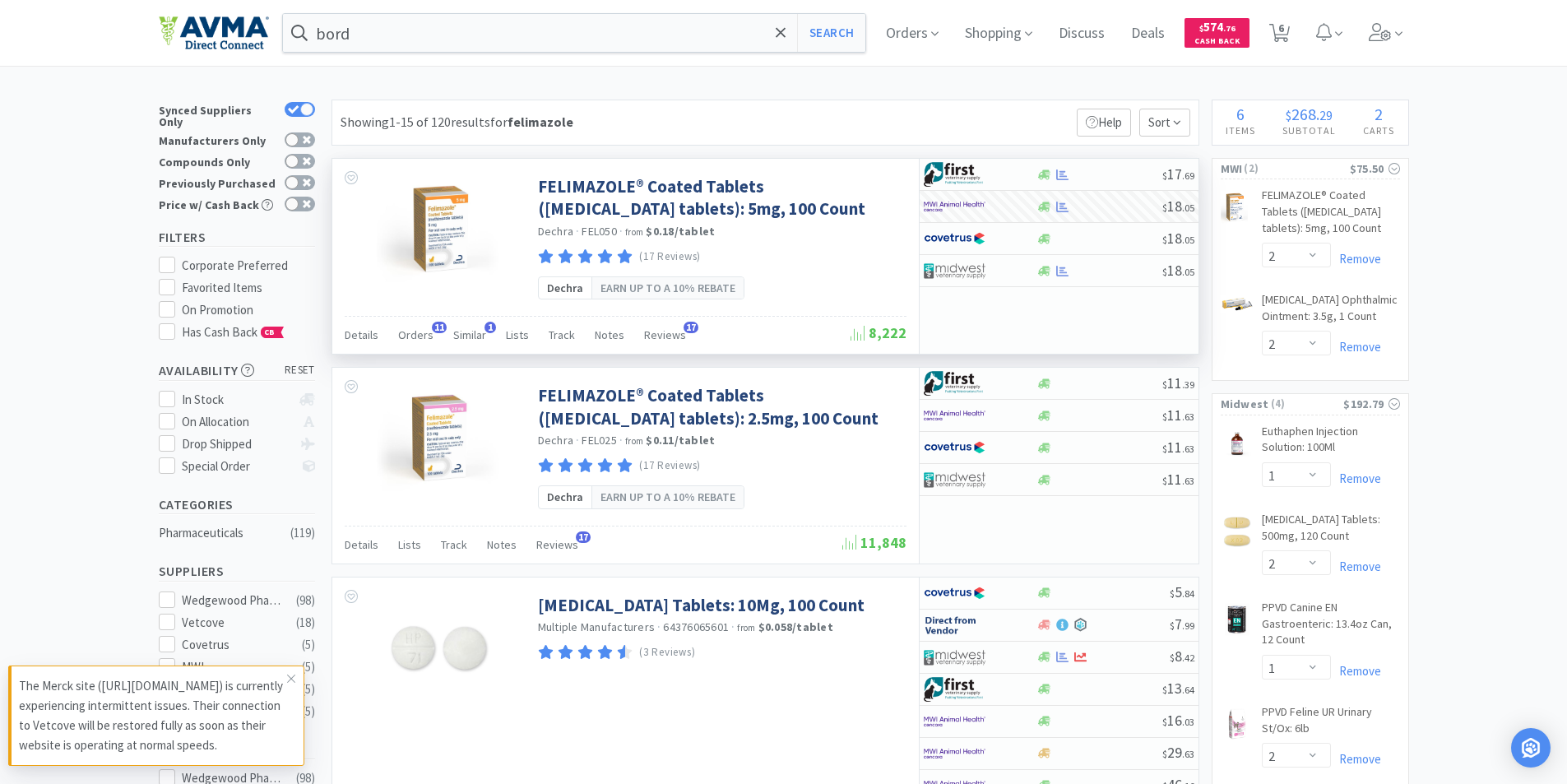
click at [0, 383] on div at bounding box center [784, 392] width 1567 height 784
click at [1403, 33] on icon at bounding box center [1399, 33] width 7 height 15
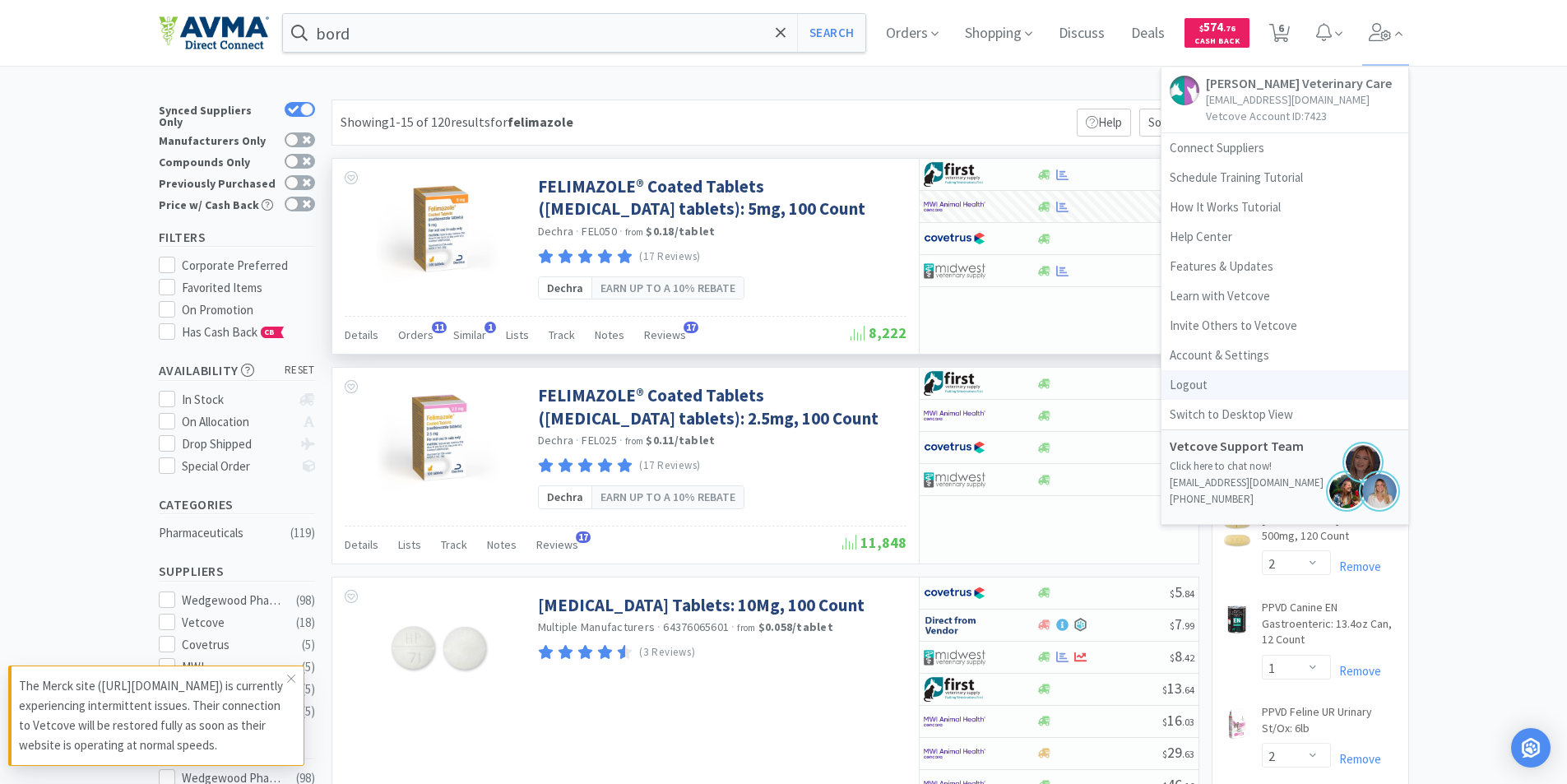
click at [1198, 380] on link "Logout" at bounding box center [1285, 384] width 247 height 30
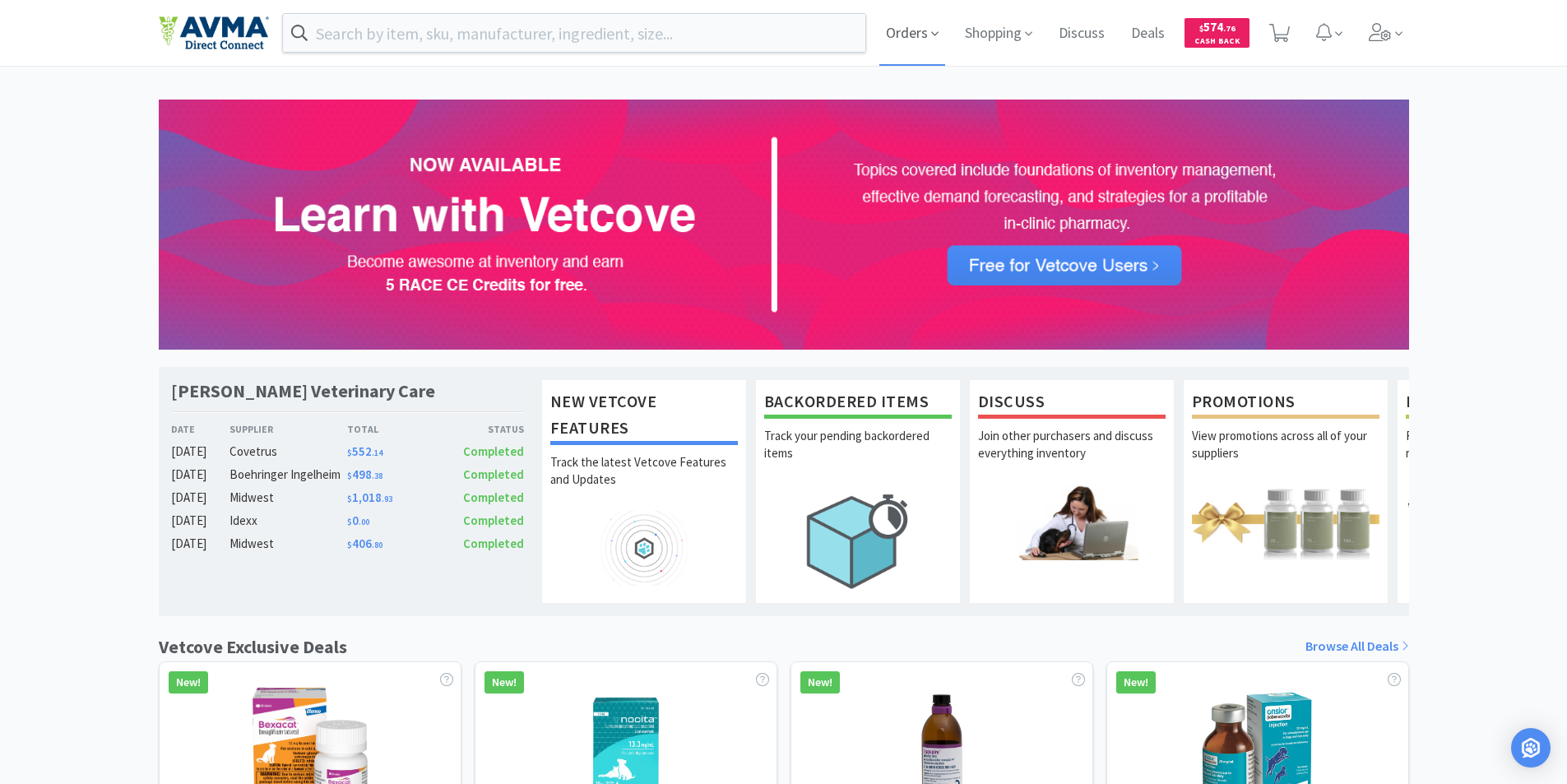
click at [896, 25] on span "Orders" at bounding box center [912, 32] width 65 height 65
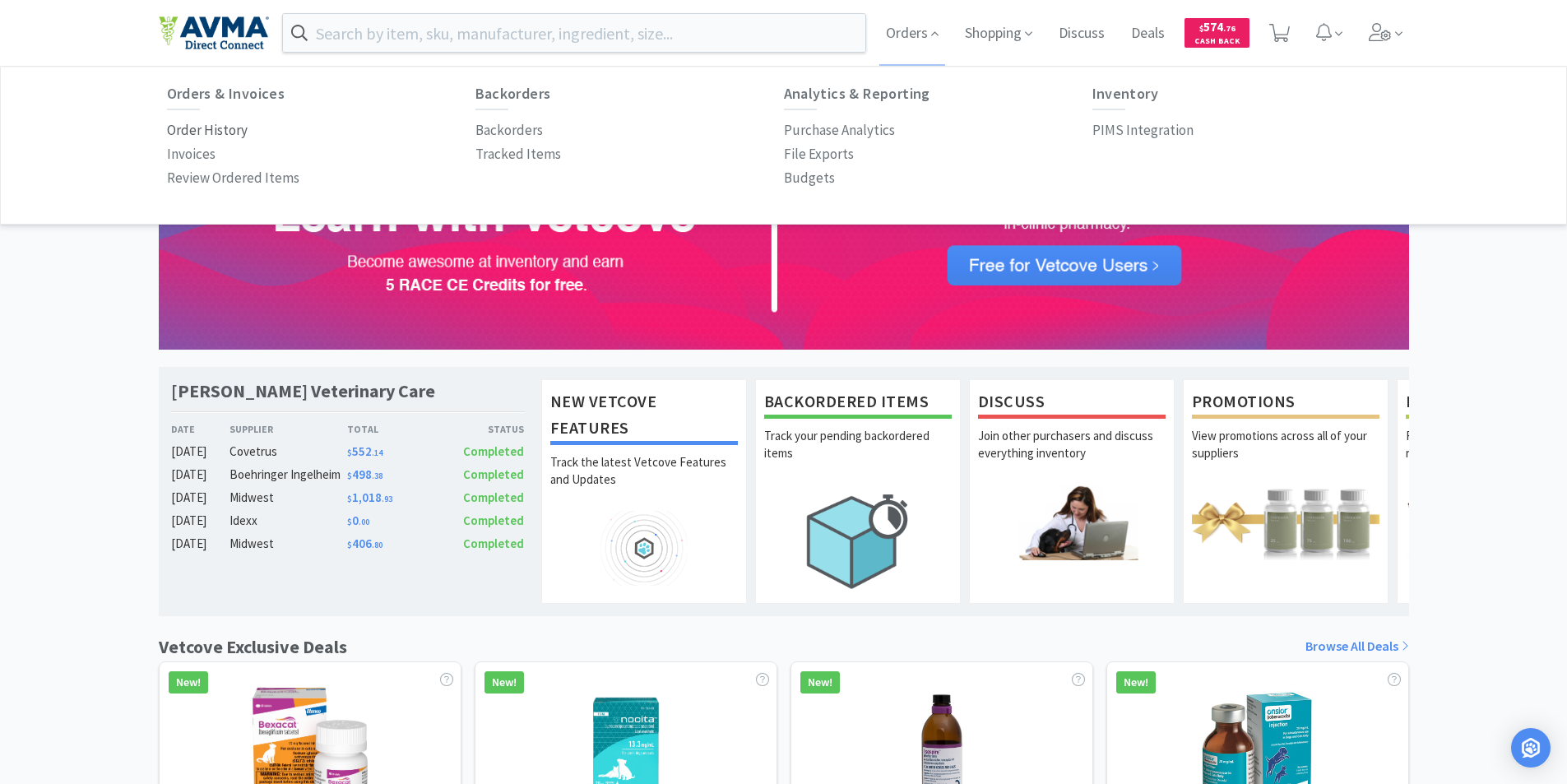
click at [179, 124] on p "Order History" at bounding box center [207, 130] width 81 height 22
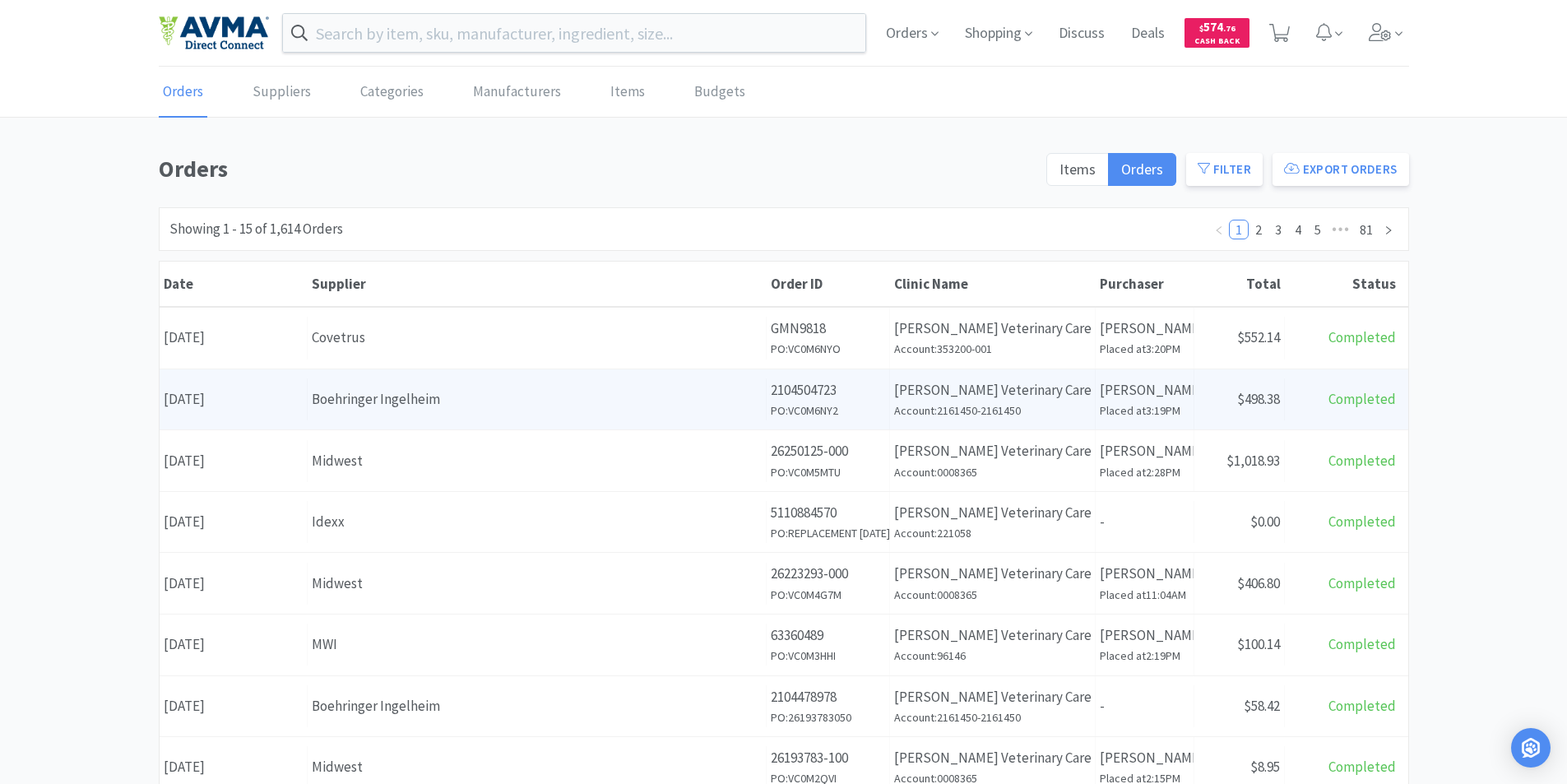
click at [204, 398] on div "Date [DATE]" at bounding box center [233, 399] width 148 height 42
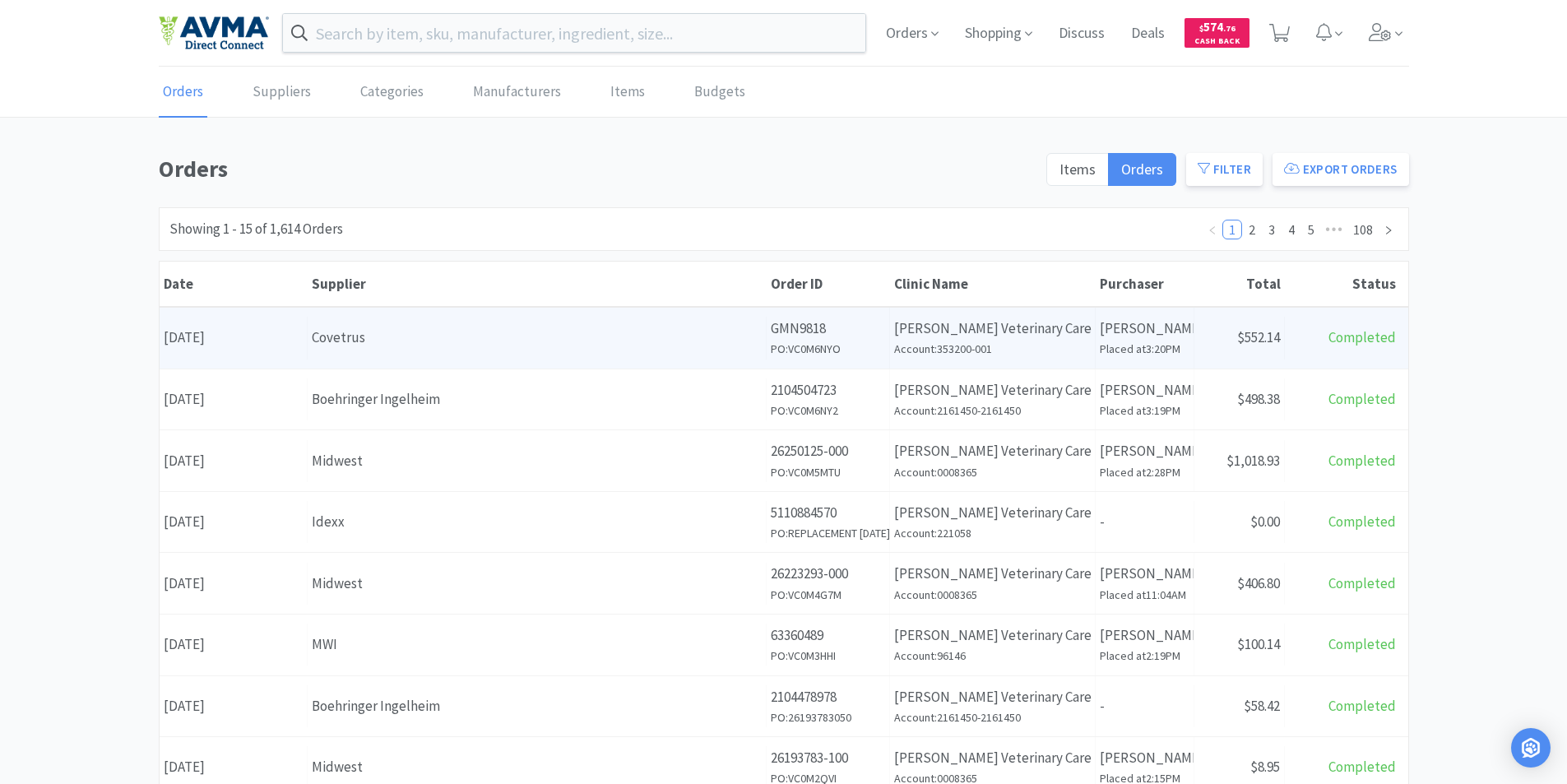
click at [253, 343] on div "Date [DATE]" at bounding box center [233, 337] width 148 height 42
